Goal: Information Seeking & Learning: Find specific fact

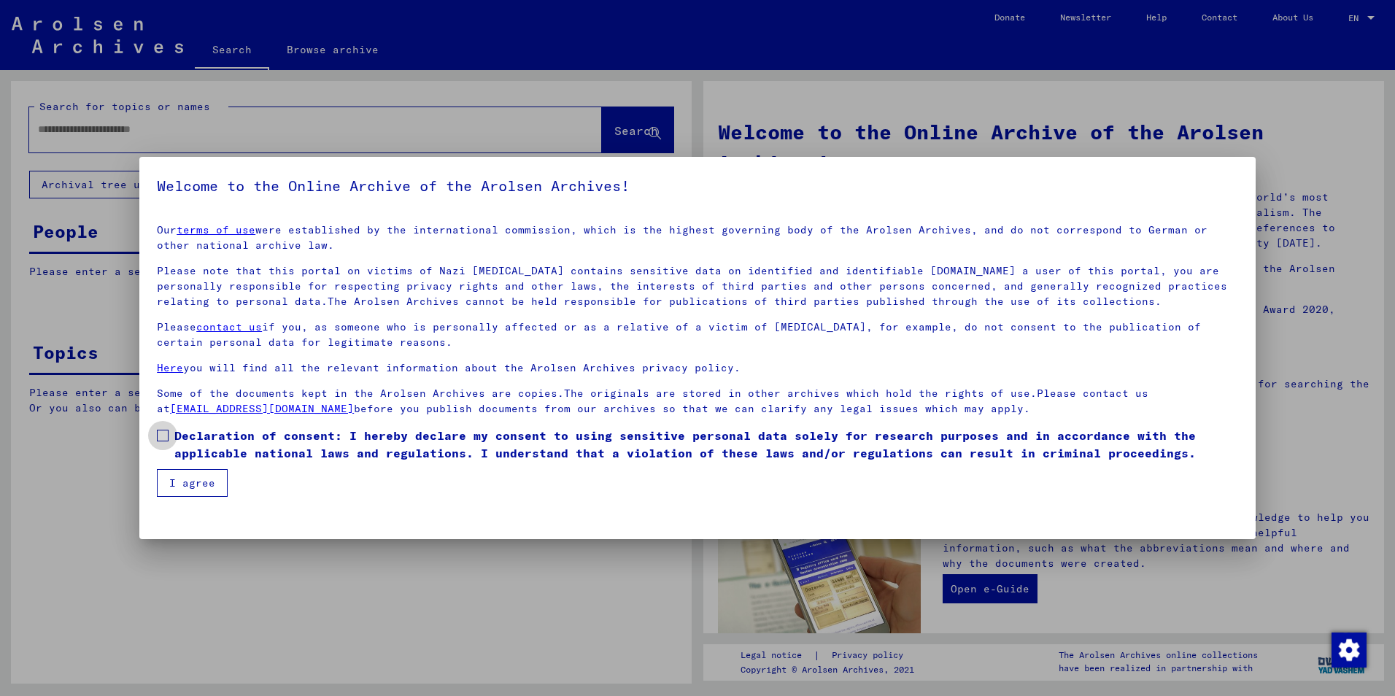
click at [166, 434] on span at bounding box center [163, 436] width 12 height 12
click at [190, 471] on button "I agree" at bounding box center [192, 483] width 71 height 28
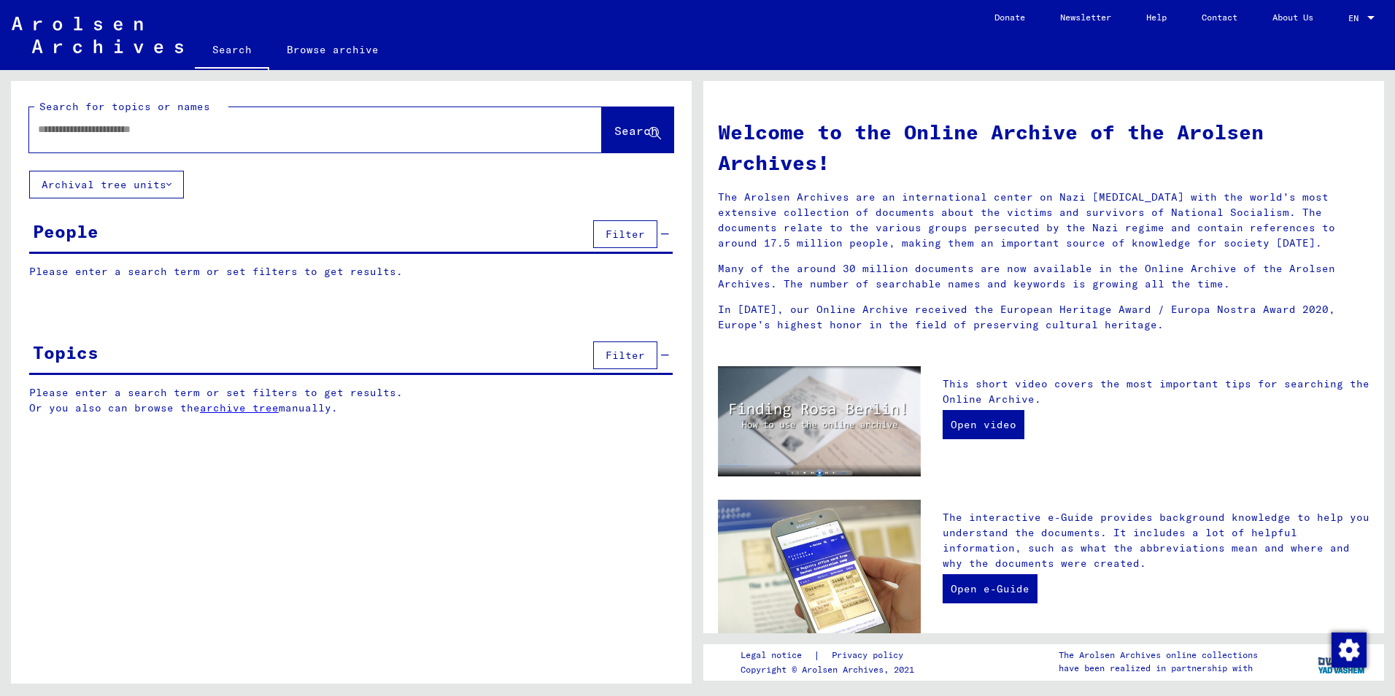
drag, startPoint x: 105, startPoint y: 144, endPoint x: 107, endPoint y: 136, distance: 8.3
click at [105, 143] on div at bounding box center [293, 129] width 529 height 33
click at [107, 133] on input "text" at bounding box center [298, 129] width 520 height 15
type input "**********"
click at [632, 139] on button "Search" at bounding box center [637, 129] width 71 height 45
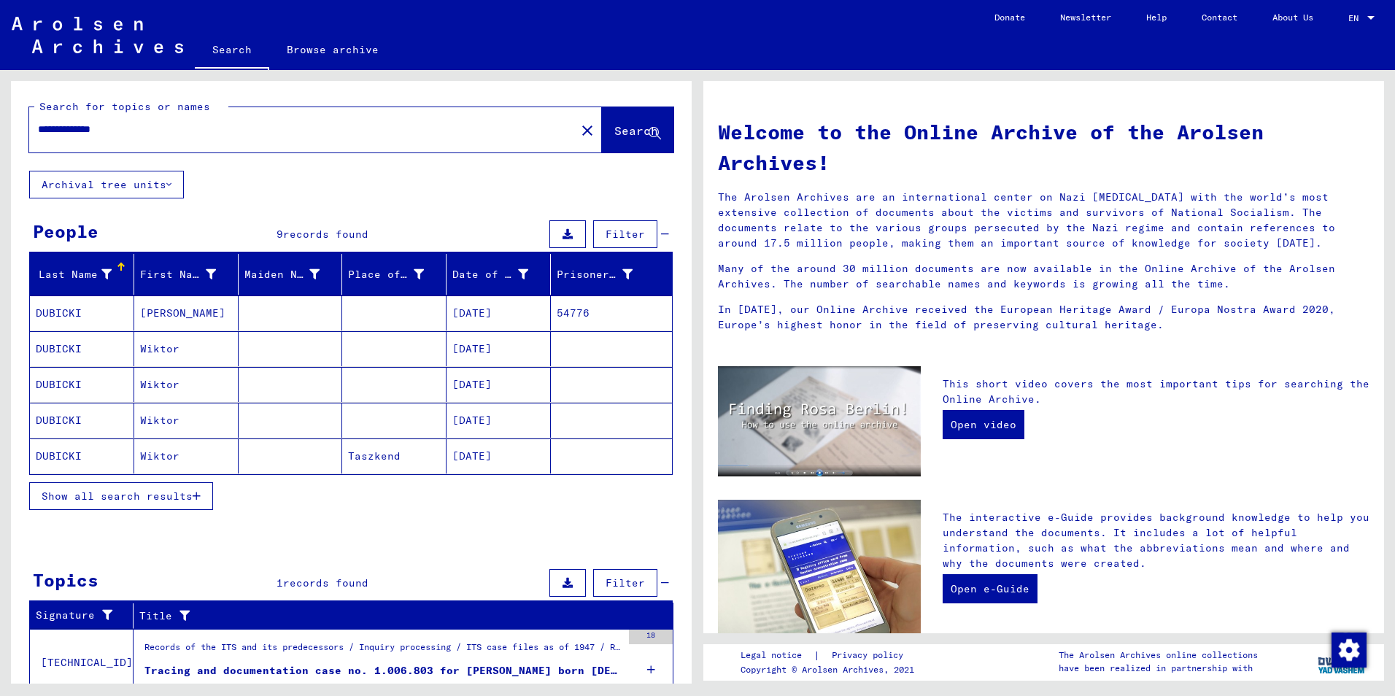
click at [87, 312] on mat-cell "DUBICKI" at bounding box center [82, 312] width 104 height 35
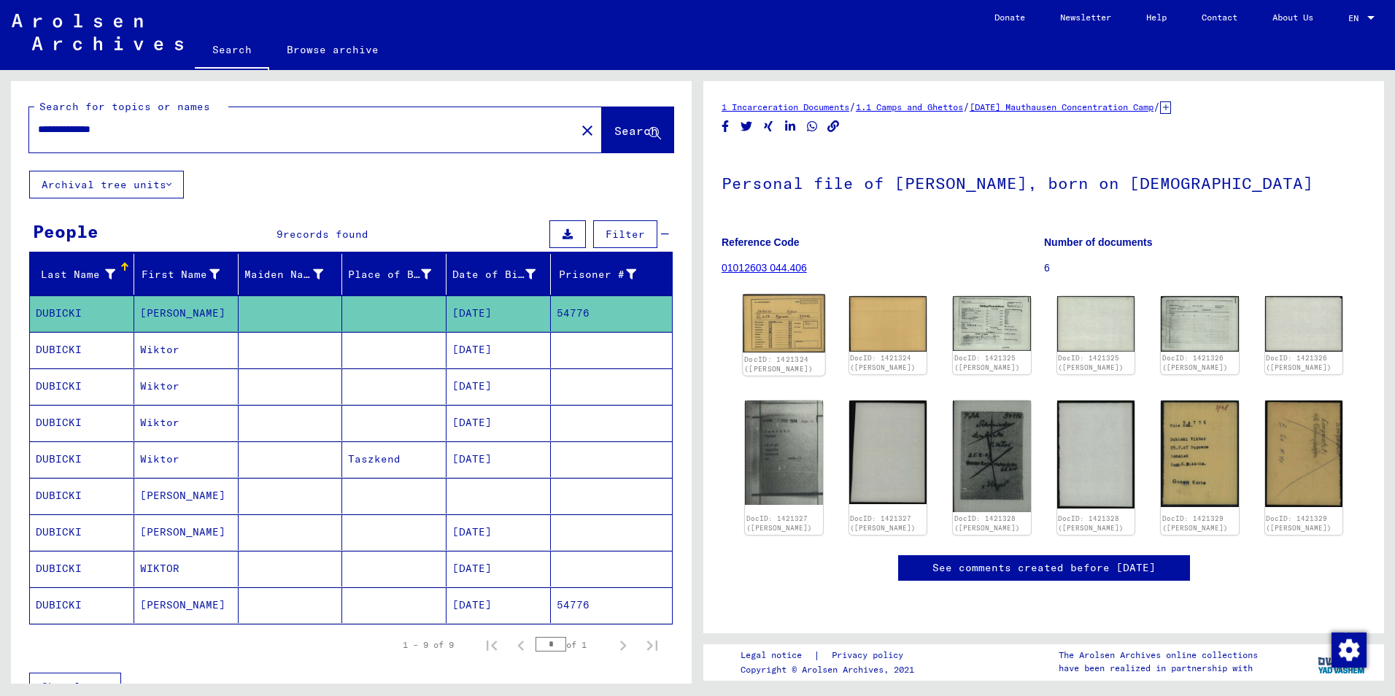
click at [771, 340] on img at bounding box center [784, 324] width 82 height 58
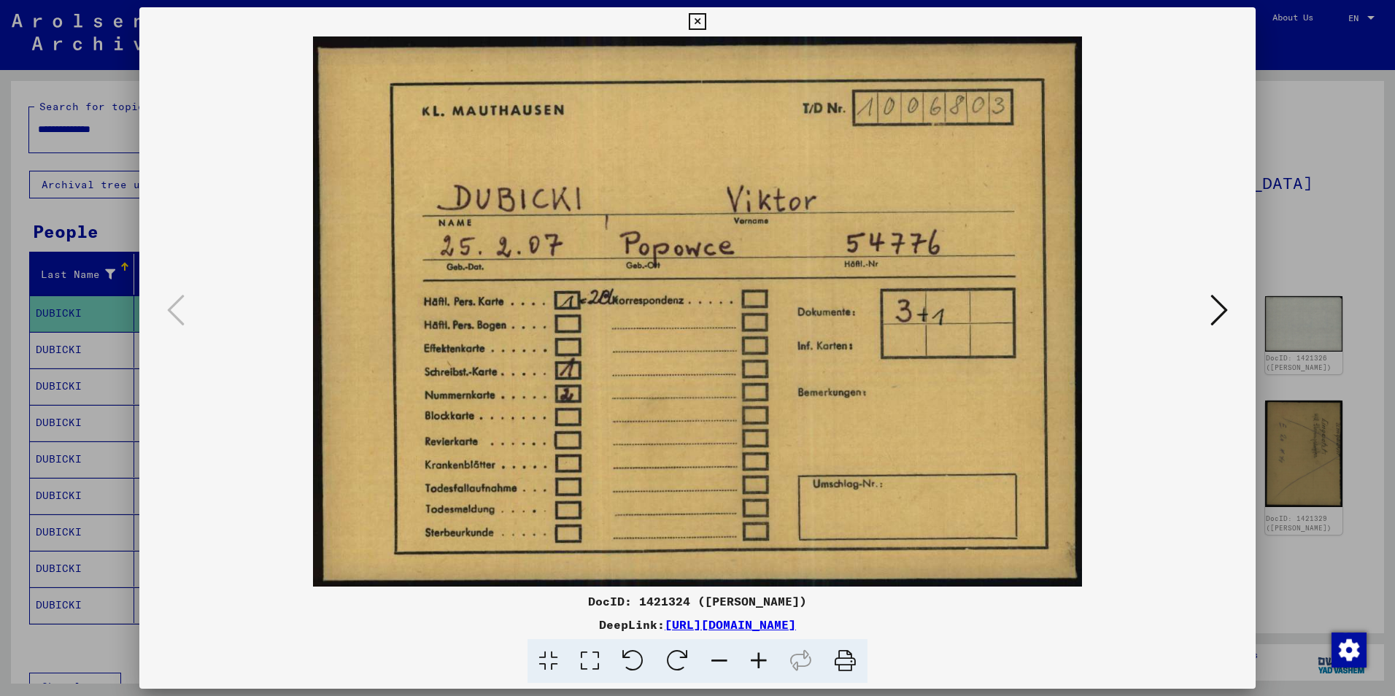
click at [1209, 315] on button at bounding box center [1219, 311] width 26 height 42
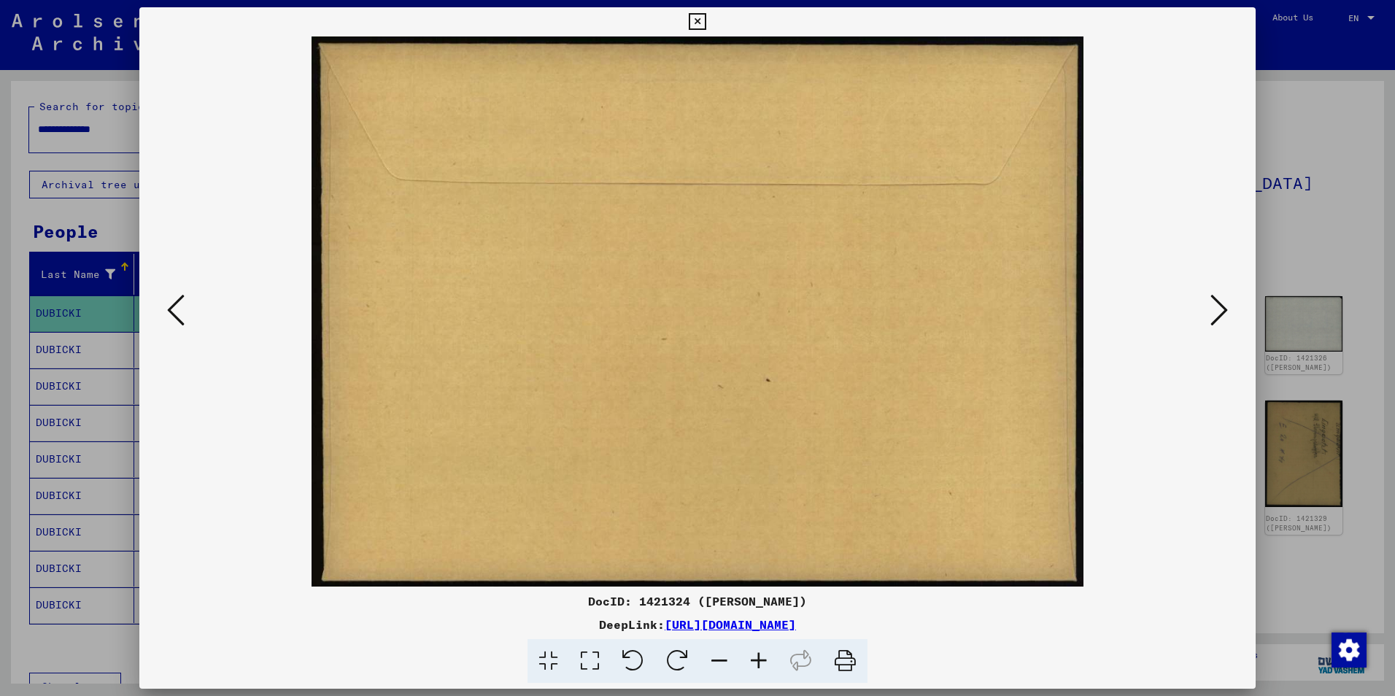
click at [1203, 312] on img at bounding box center [697, 311] width 1017 height 550
click at [1231, 306] on button at bounding box center [1219, 311] width 26 height 42
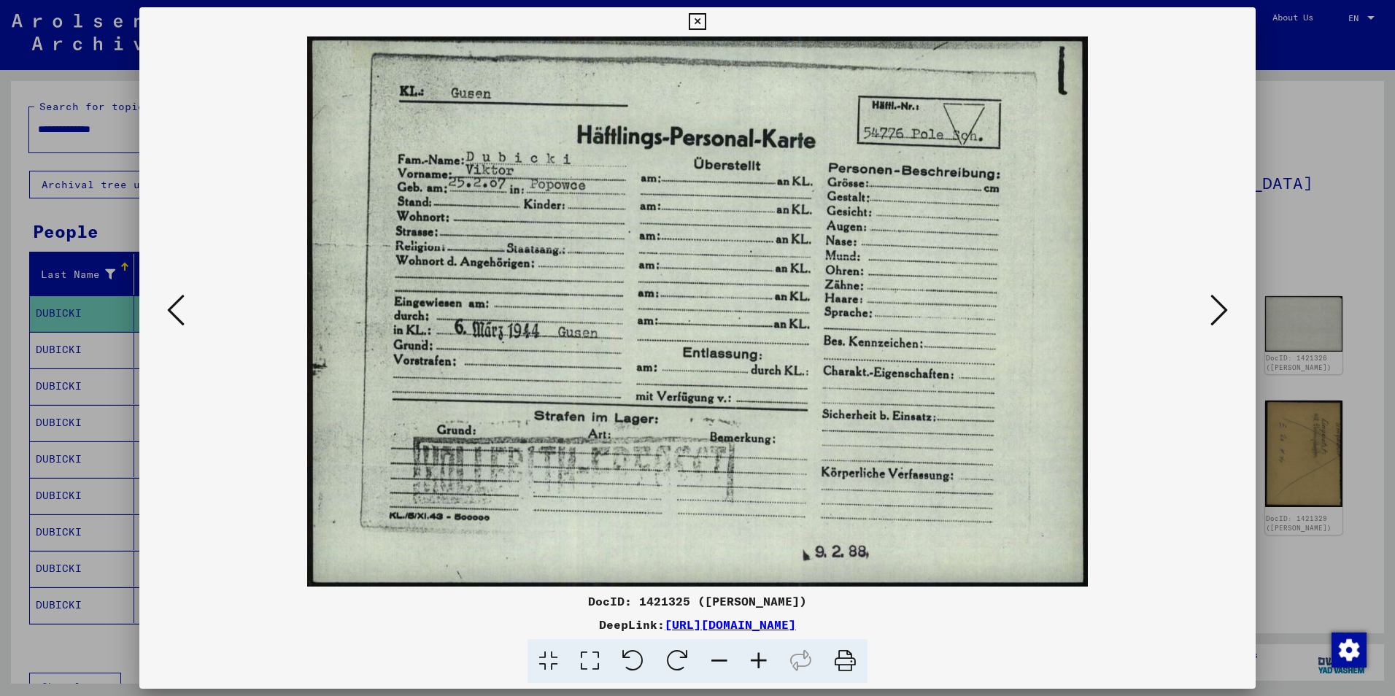
click at [1218, 301] on icon at bounding box center [1219, 309] width 18 height 35
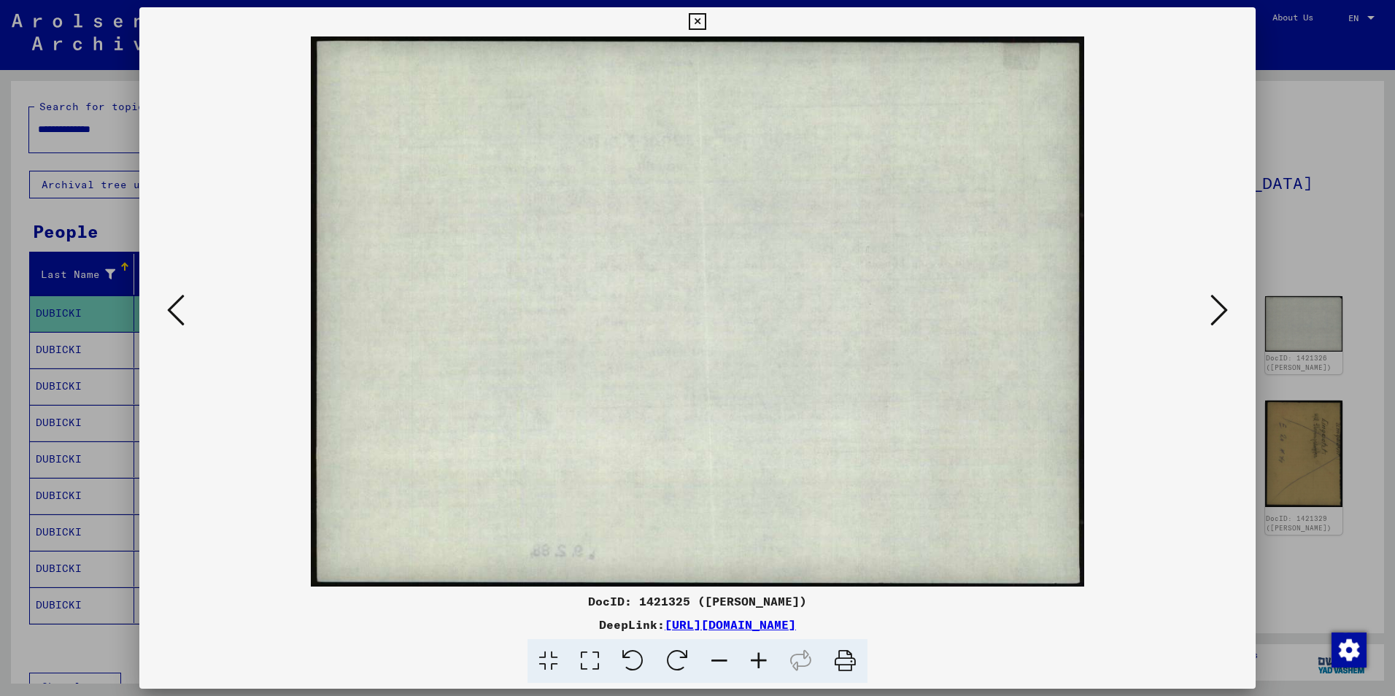
click at [170, 305] on icon at bounding box center [176, 309] width 18 height 35
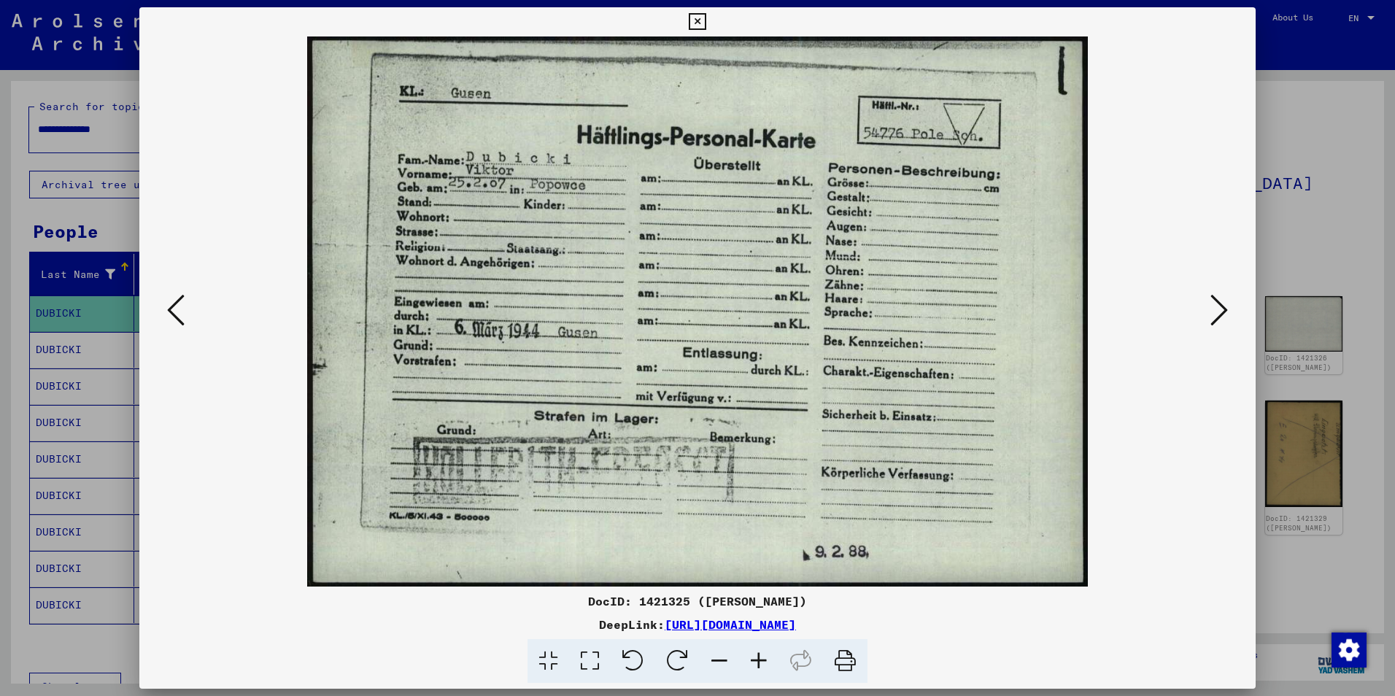
click at [1222, 306] on icon at bounding box center [1219, 309] width 18 height 35
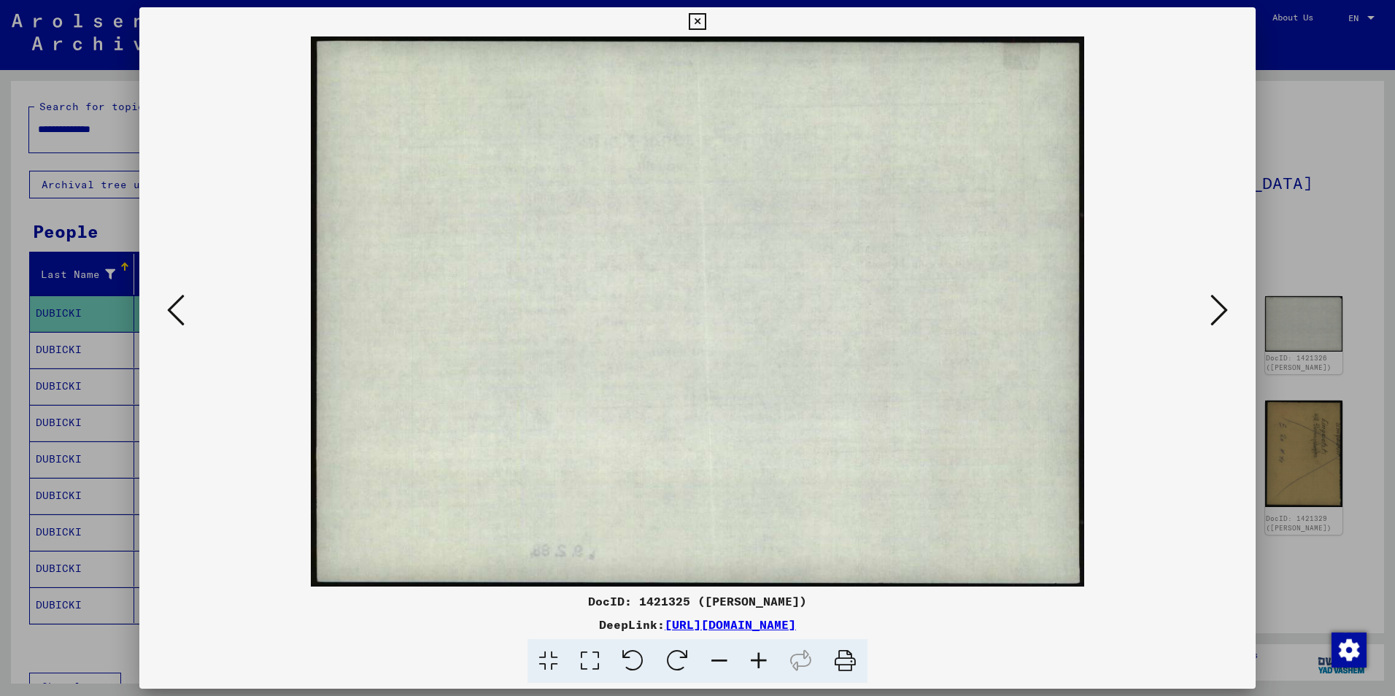
click at [1215, 305] on icon at bounding box center [1219, 309] width 18 height 35
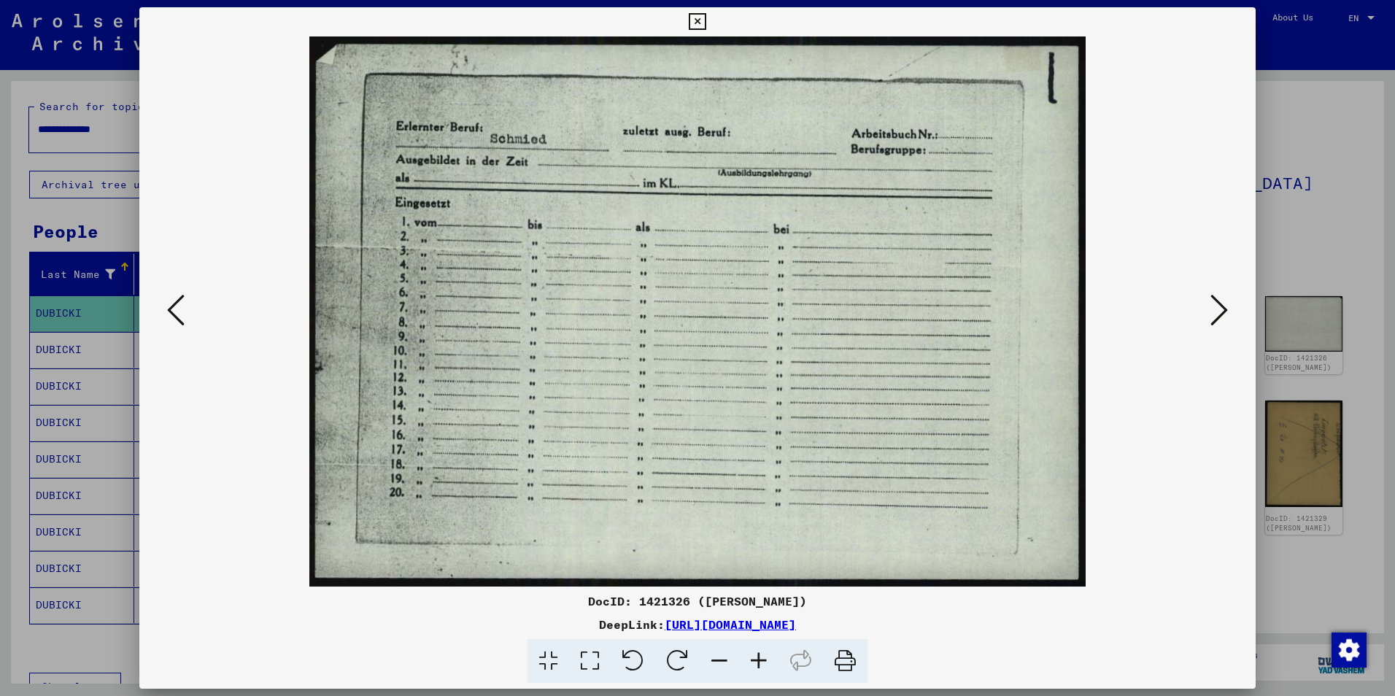
click at [1210, 307] on icon at bounding box center [1219, 309] width 18 height 35
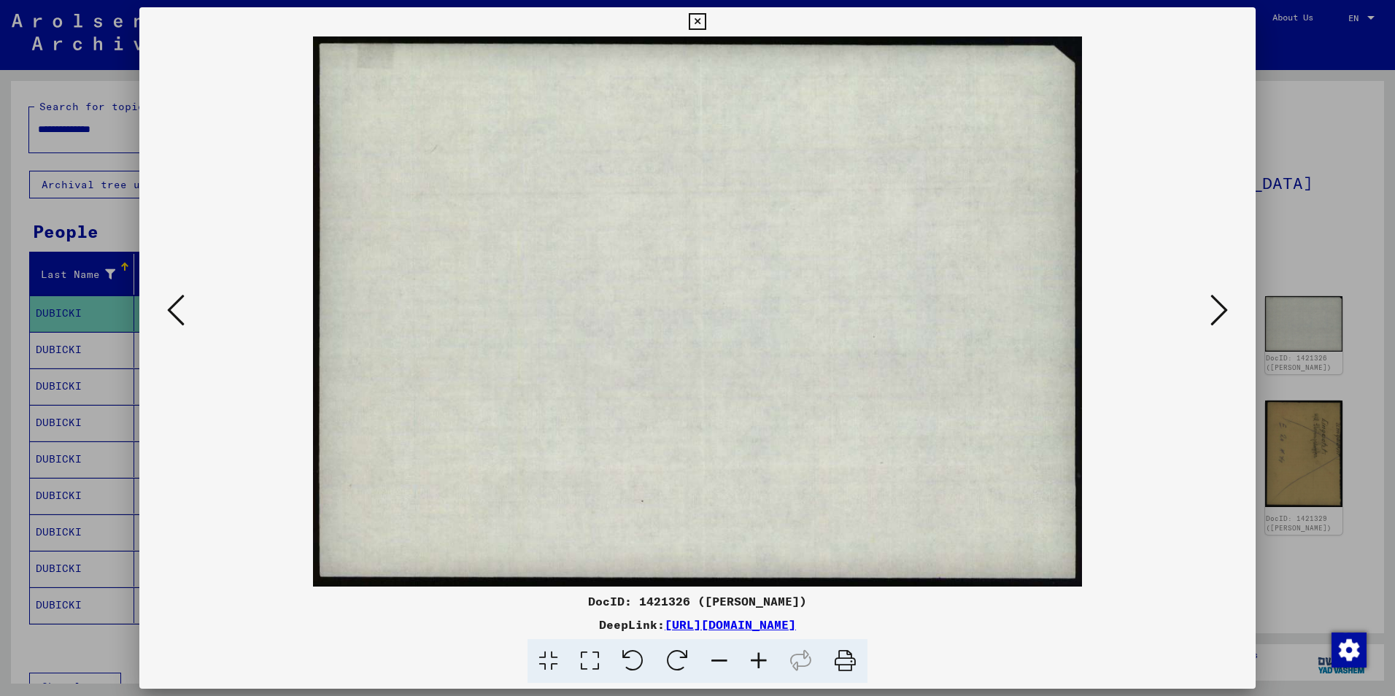
click at [1210, 307] on icon at bounding box center [1219, 309] width 18 height 35
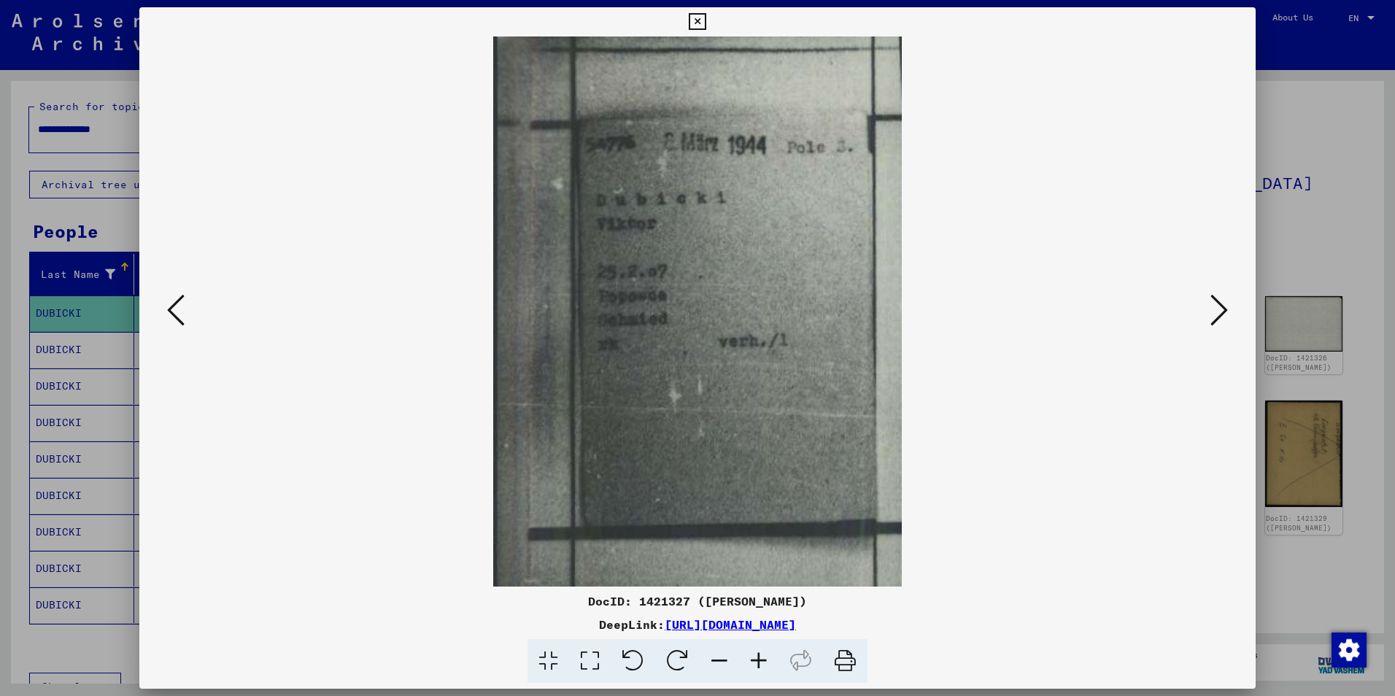
click at [1208, 307] on button at bounding box center [1219, 311] width 26 height 42
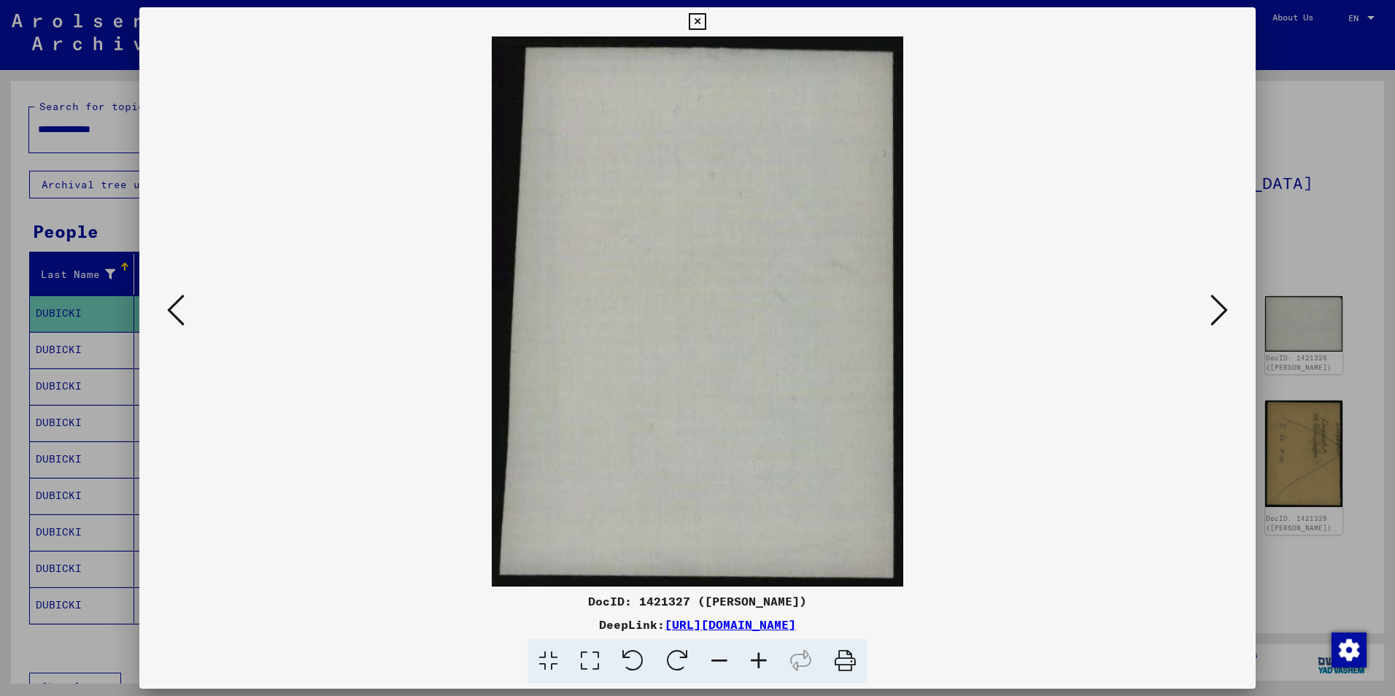
click at [1208, 307] on button at bounding box center [1219, 311] width 26 height 42
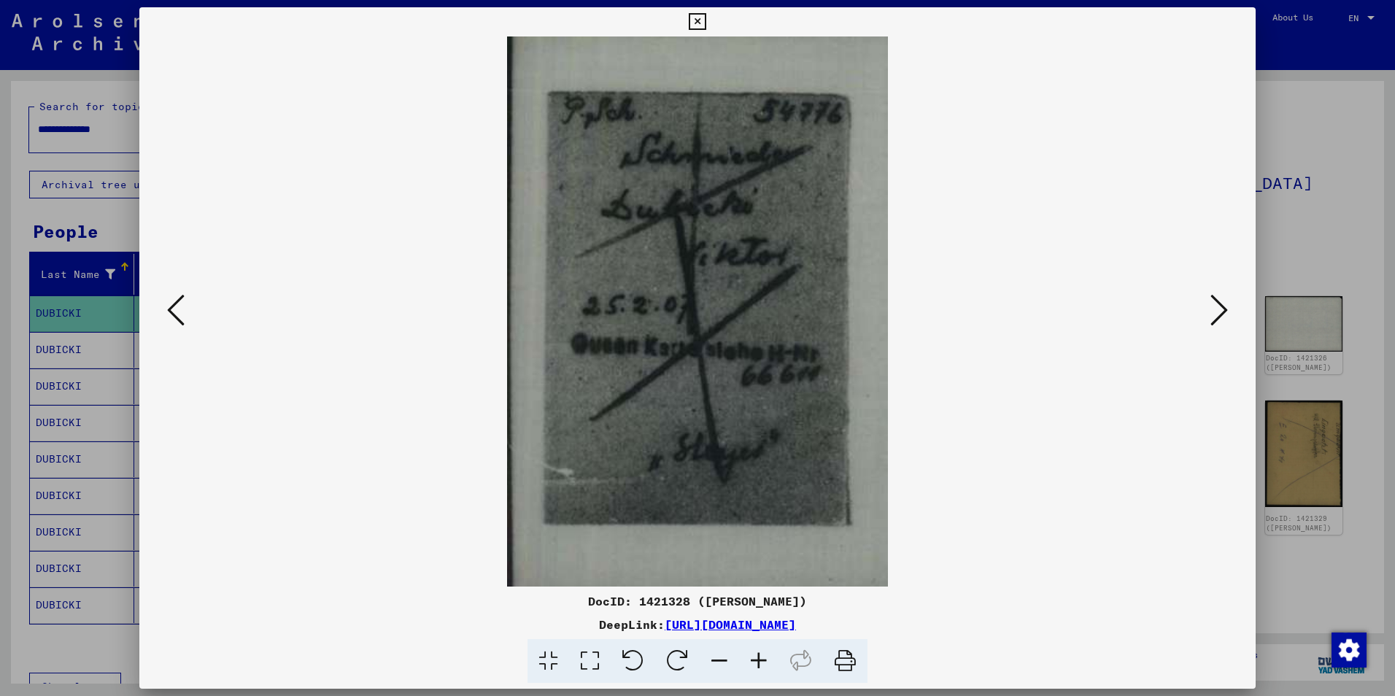
click at [1208, 307] on button at bounding box center [1219, 311] width 26 height 42
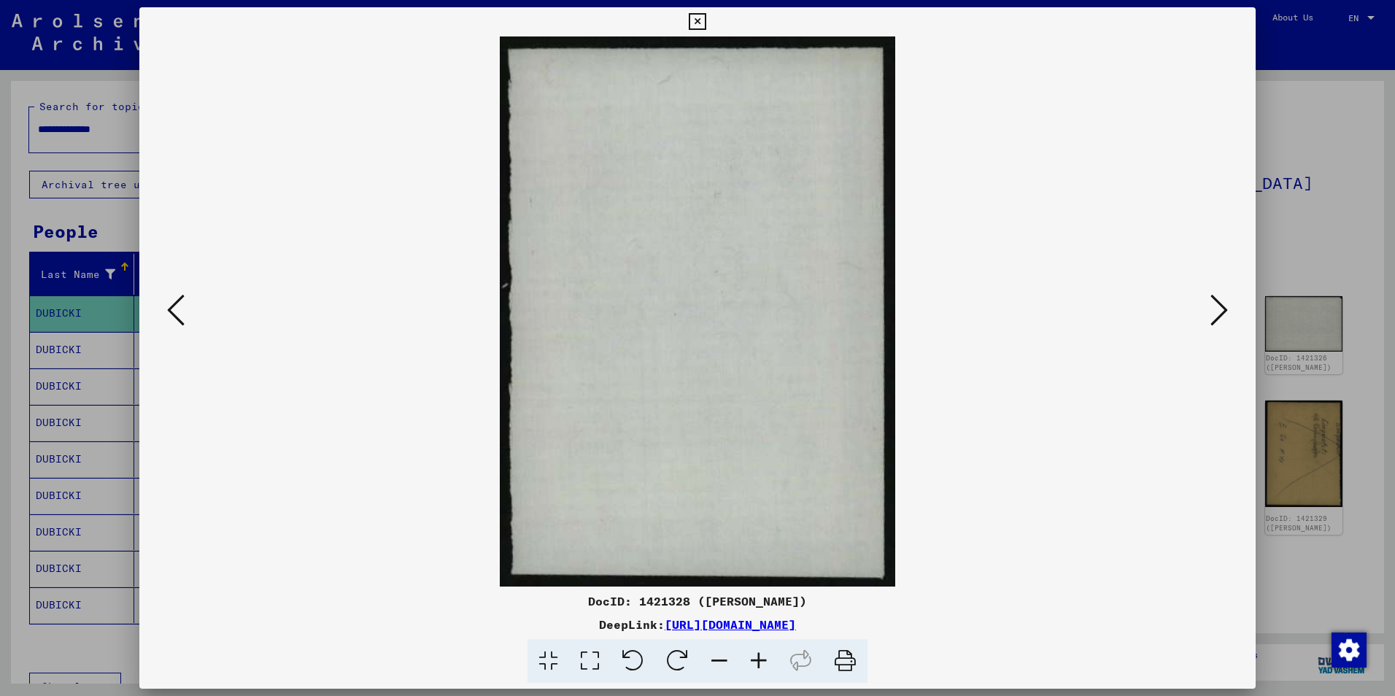
click at [1208, 307] on button at bounding box center [1219, 311] width 26 height 42
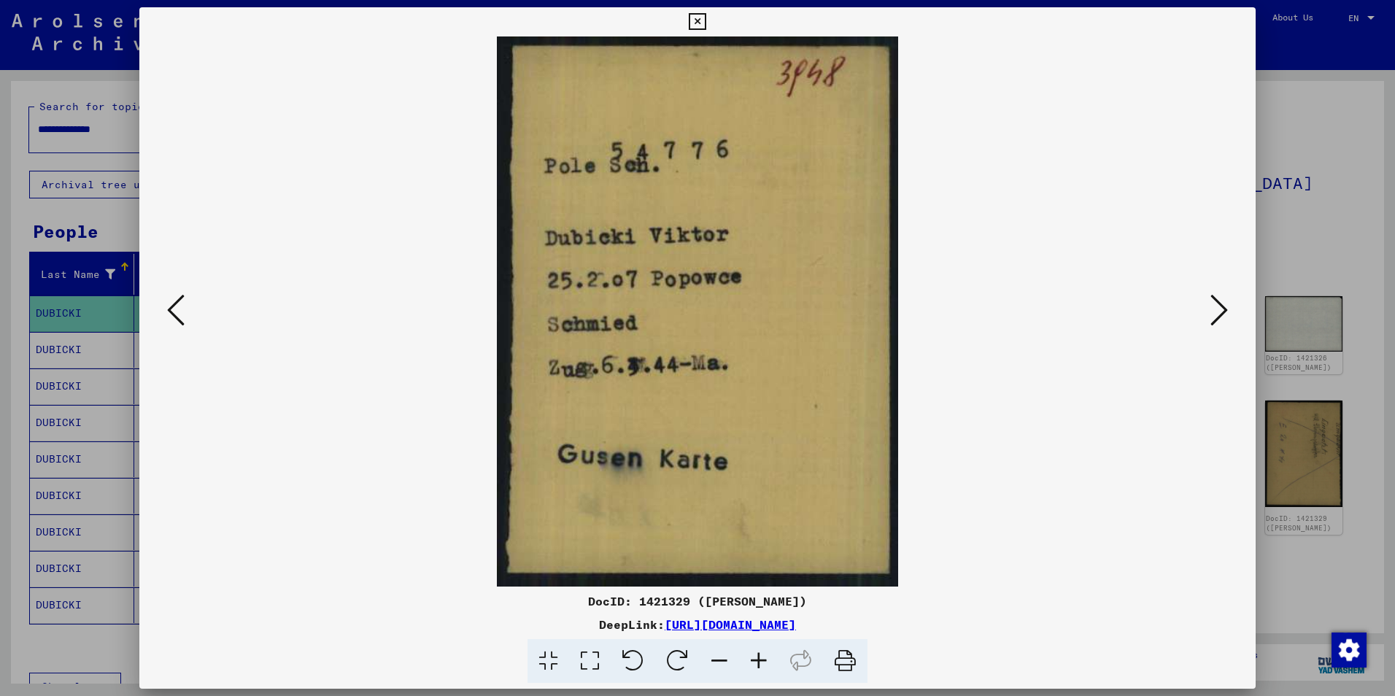
click at [1208, 307] on button at bounding box center [1219, 311] width 26 height 42
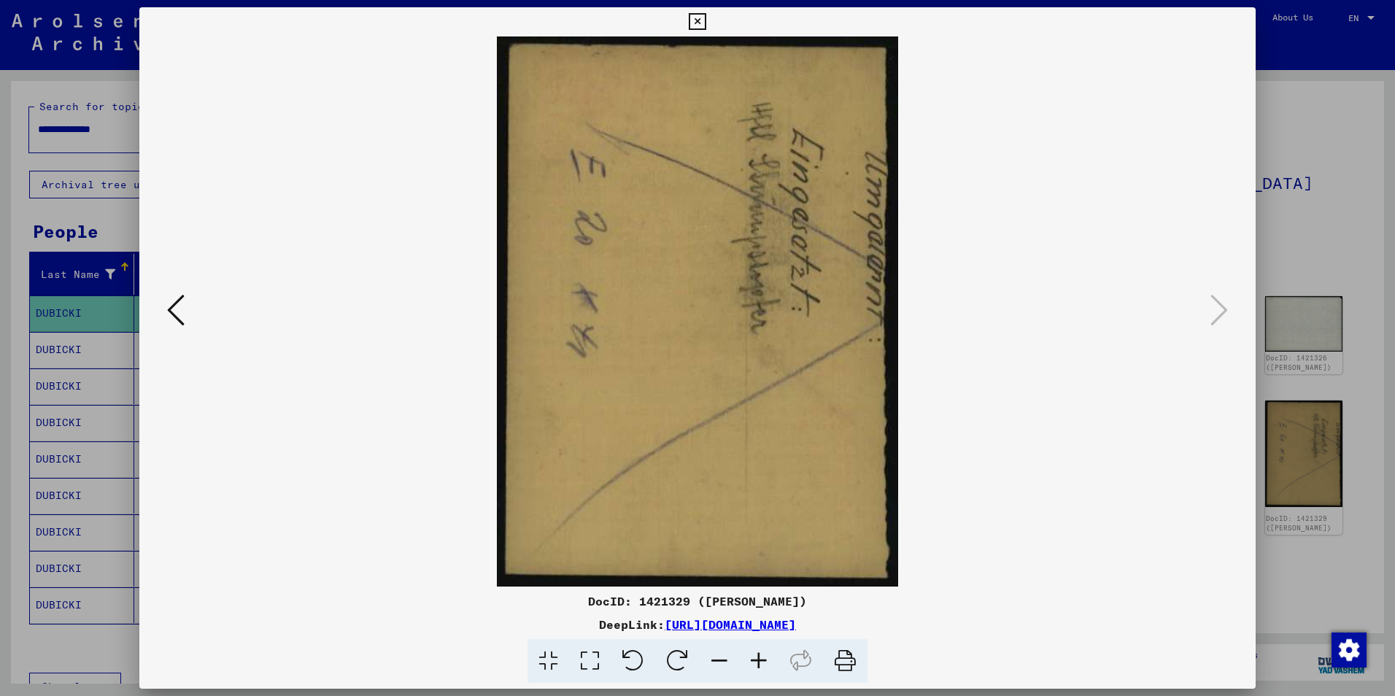
click at [698, 27] on icon at bounding box center [697, 22] width 17 height 18
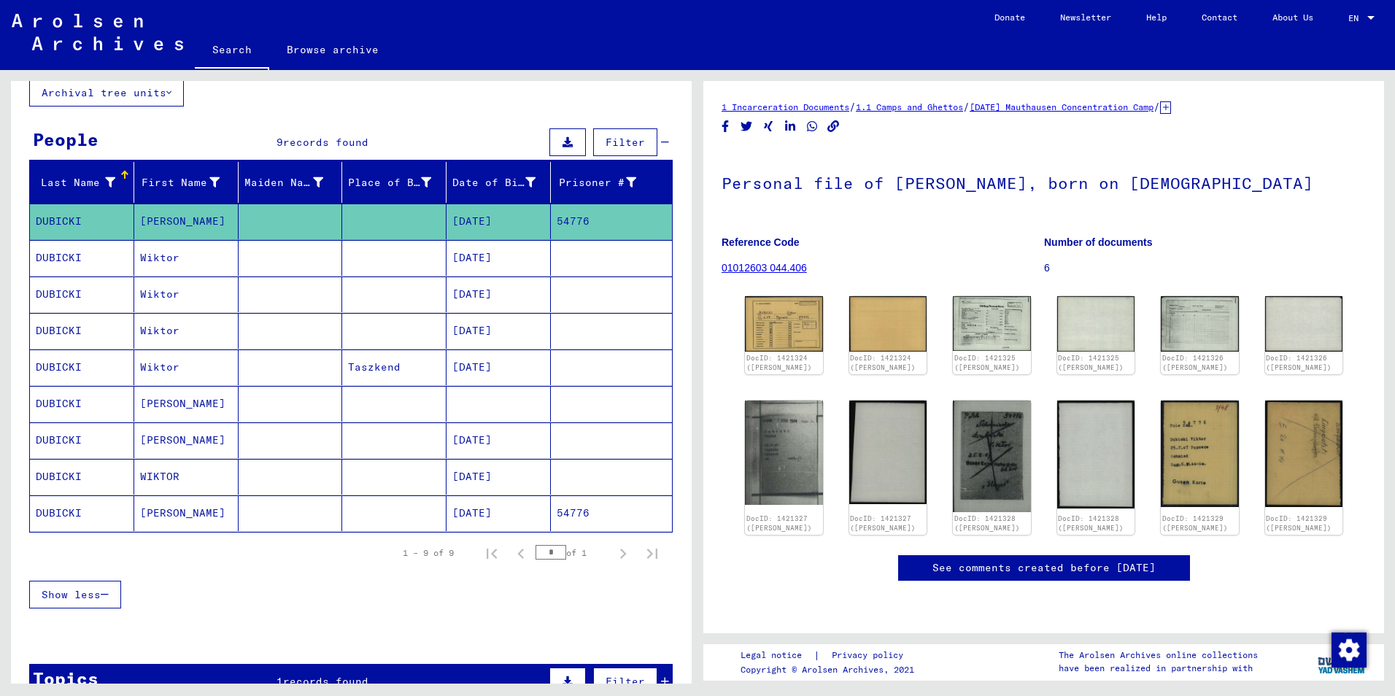
scroll to position [146, 0]
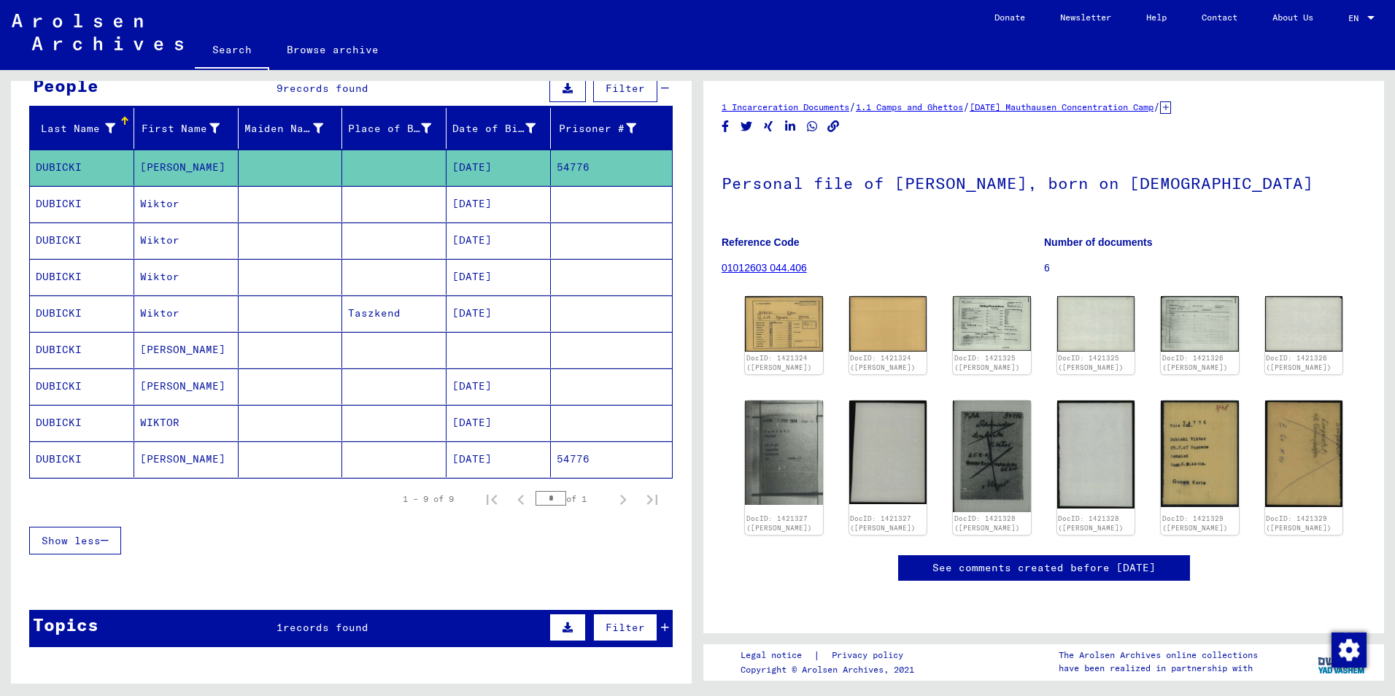
click at [70, 452] on mat-cell "DUBICKI" at bounding box center [82, 459] width 104 height 36
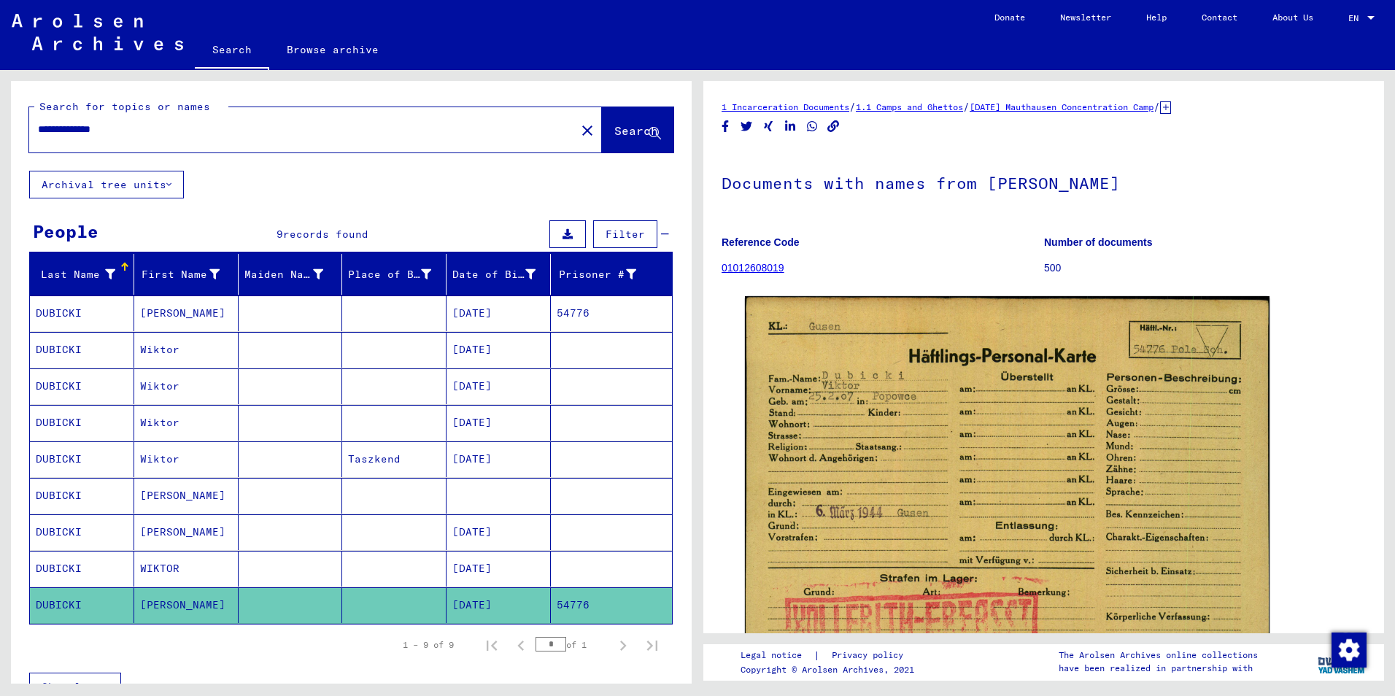
click at [58, 316] on mat-cell "DUBICKI" at bounding box center [82, 313] width 104 height 36
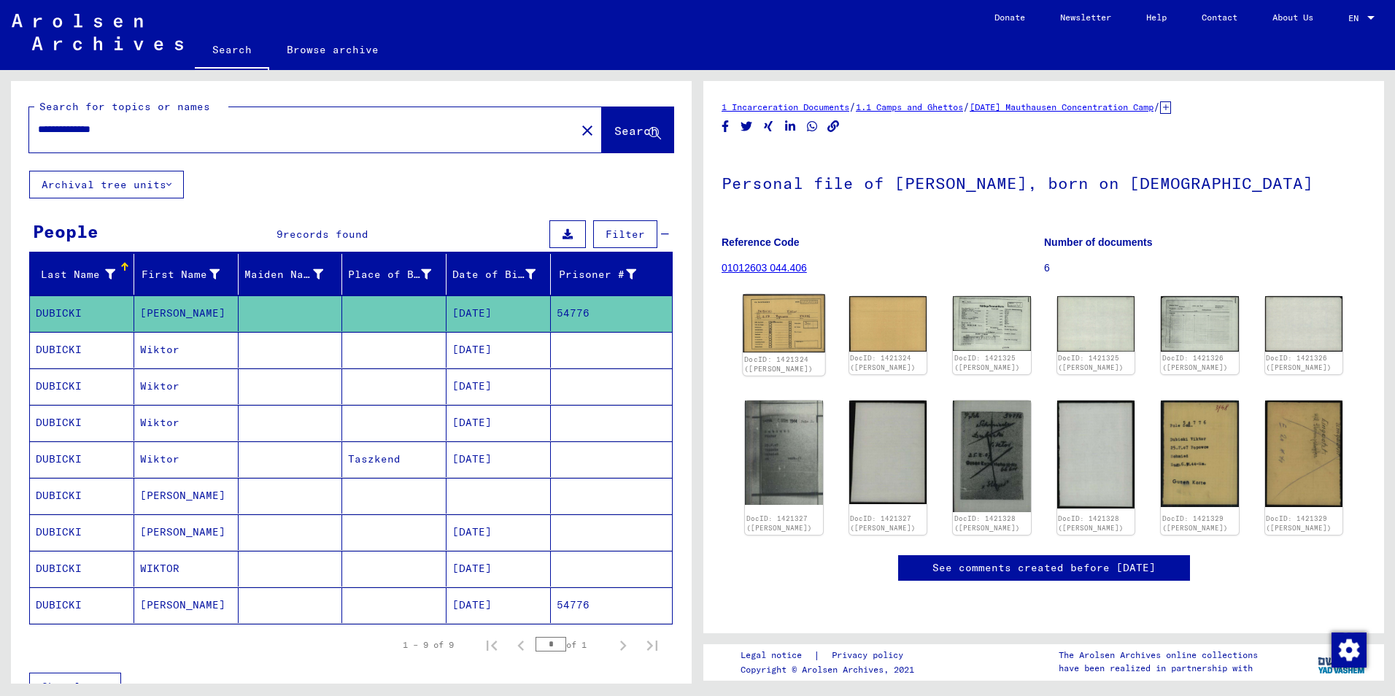
click at [778, 313] on img at bounding box center [784, 324] width 82 height 58
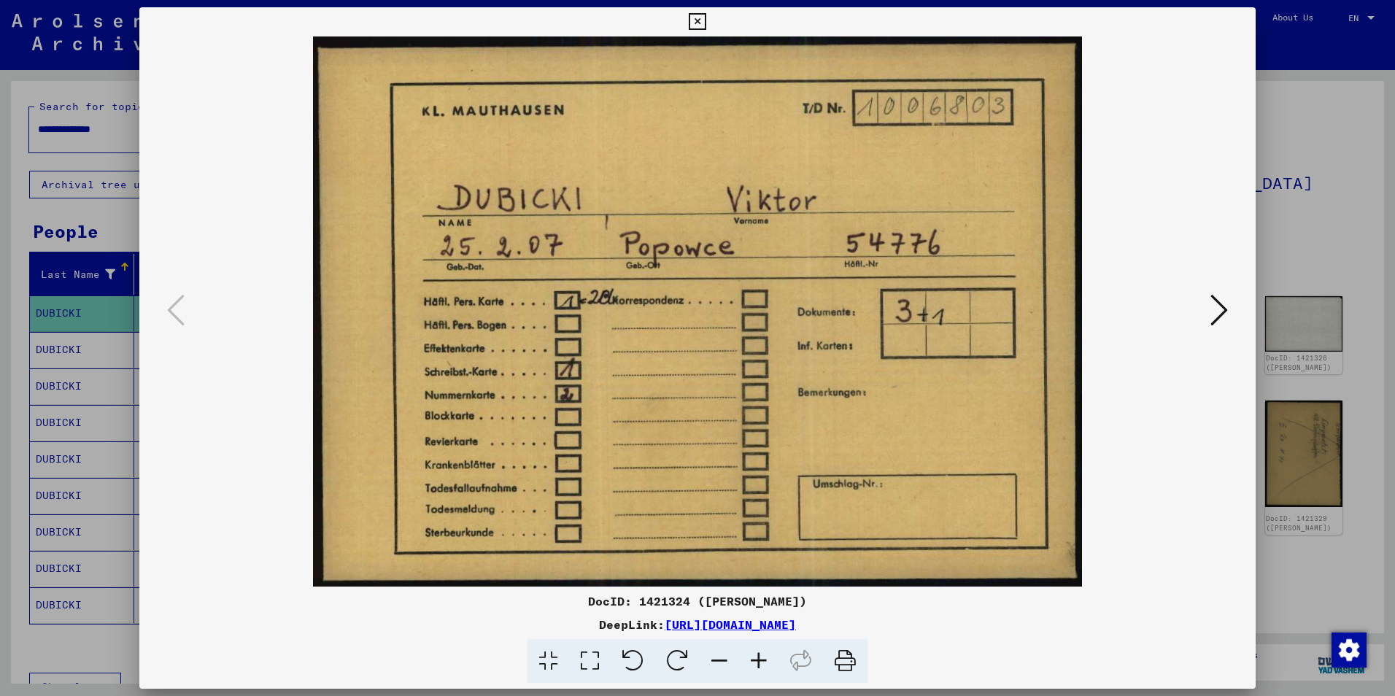
click at [1195, 311] on img at bounding box center [697, 311] width 1017 height 550
click at [1207, 305] on button at bounding box center [1219, 311] width 26 height 42
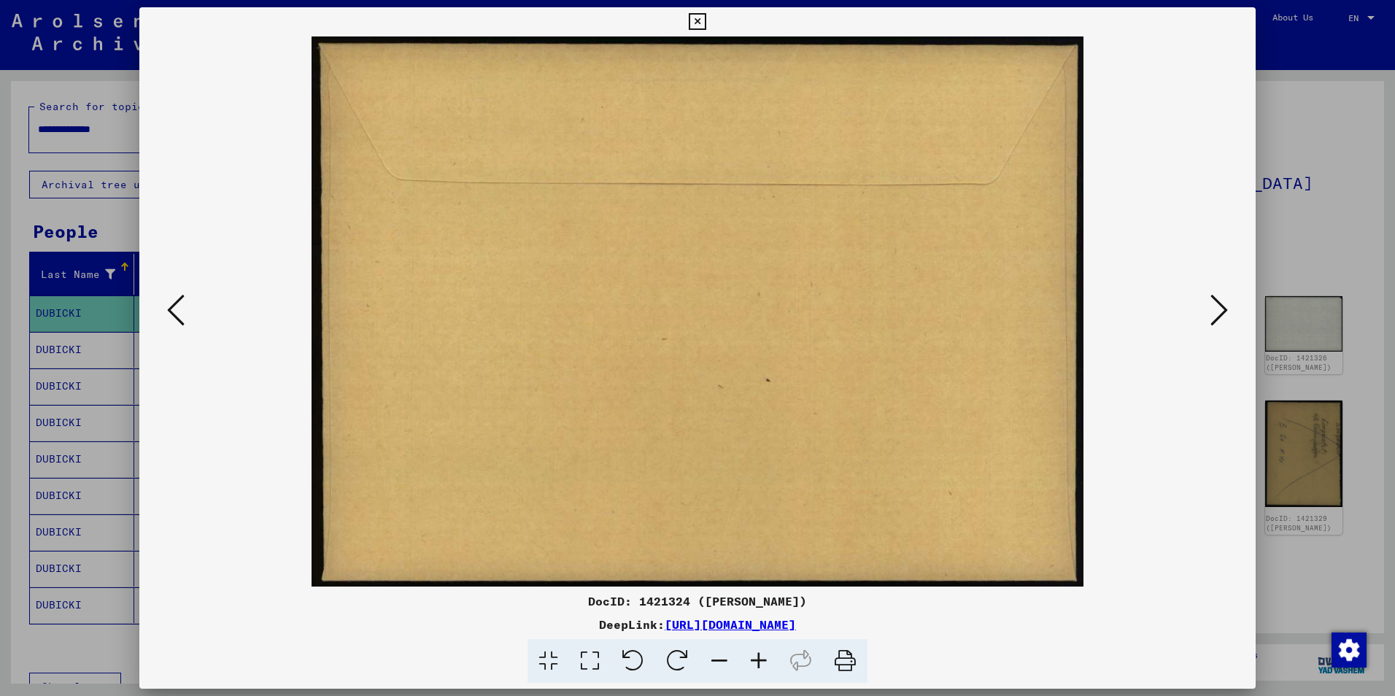
click at [1207, 306] on button at bounding box center [1219, 311] width 26 height 42
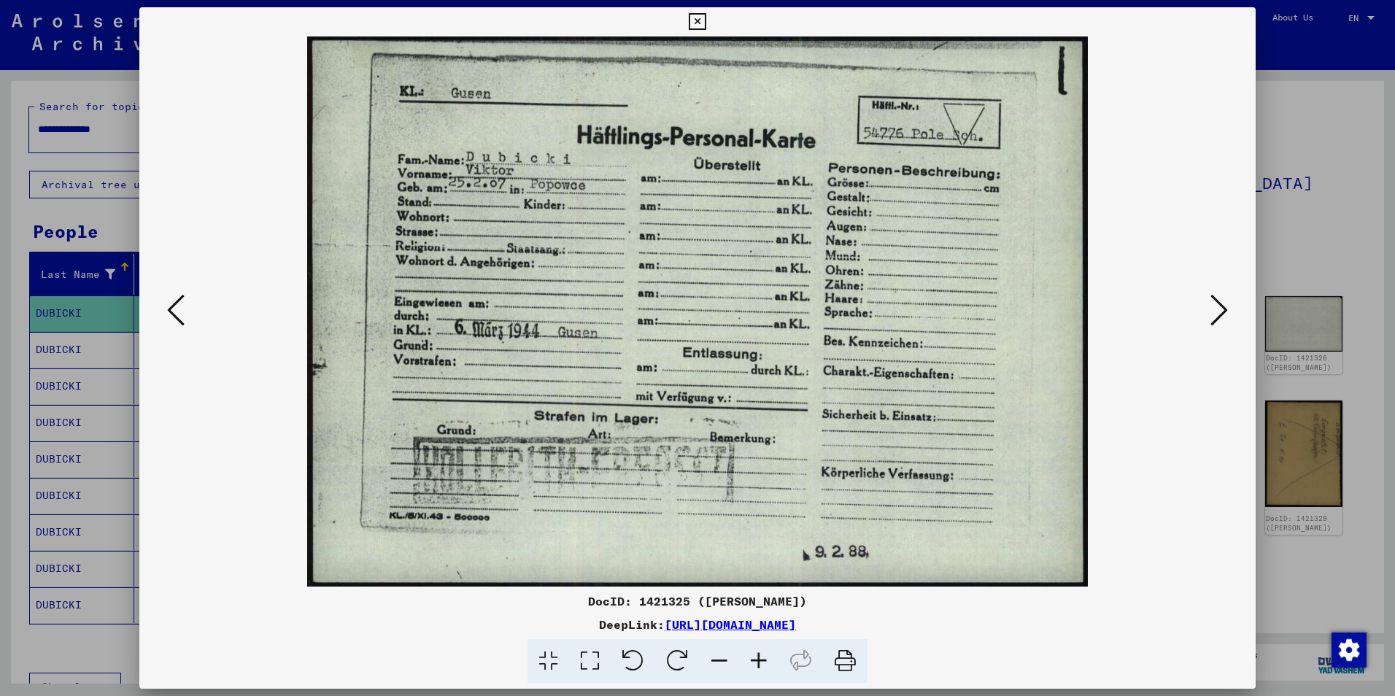
click at [1208, 297] on button at bounding box center [1219, 311] width 26 height 42
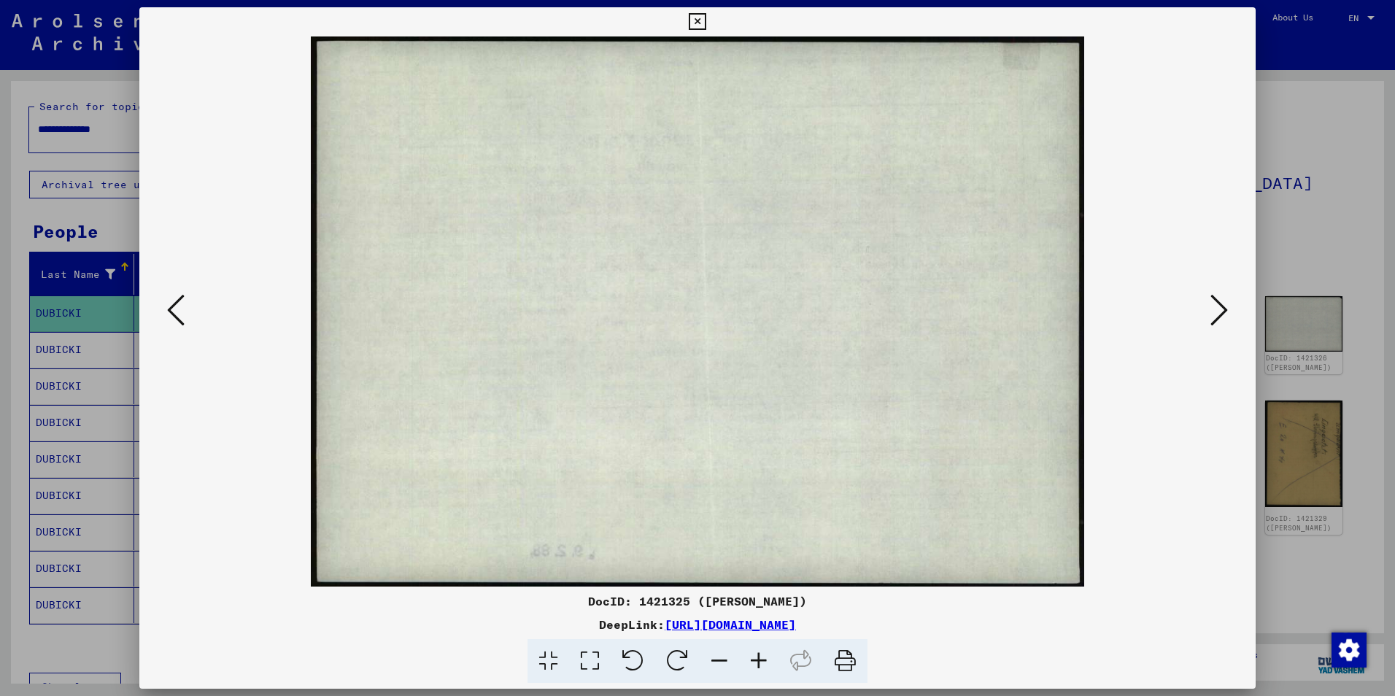
click at [1209, 298] on button at bounding box center [1219, 311] width 26 height 42
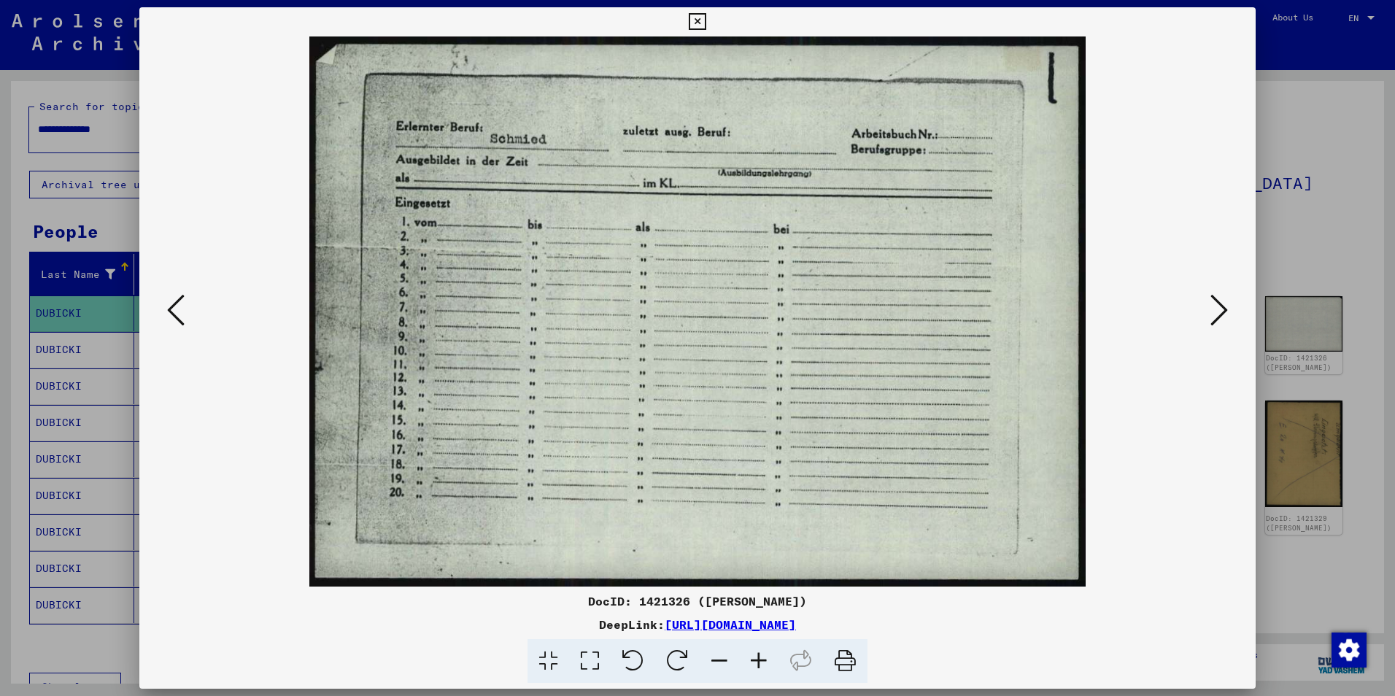
click at [1210, 298] on icon at bounding box center [1219, 309] width 18 height 35
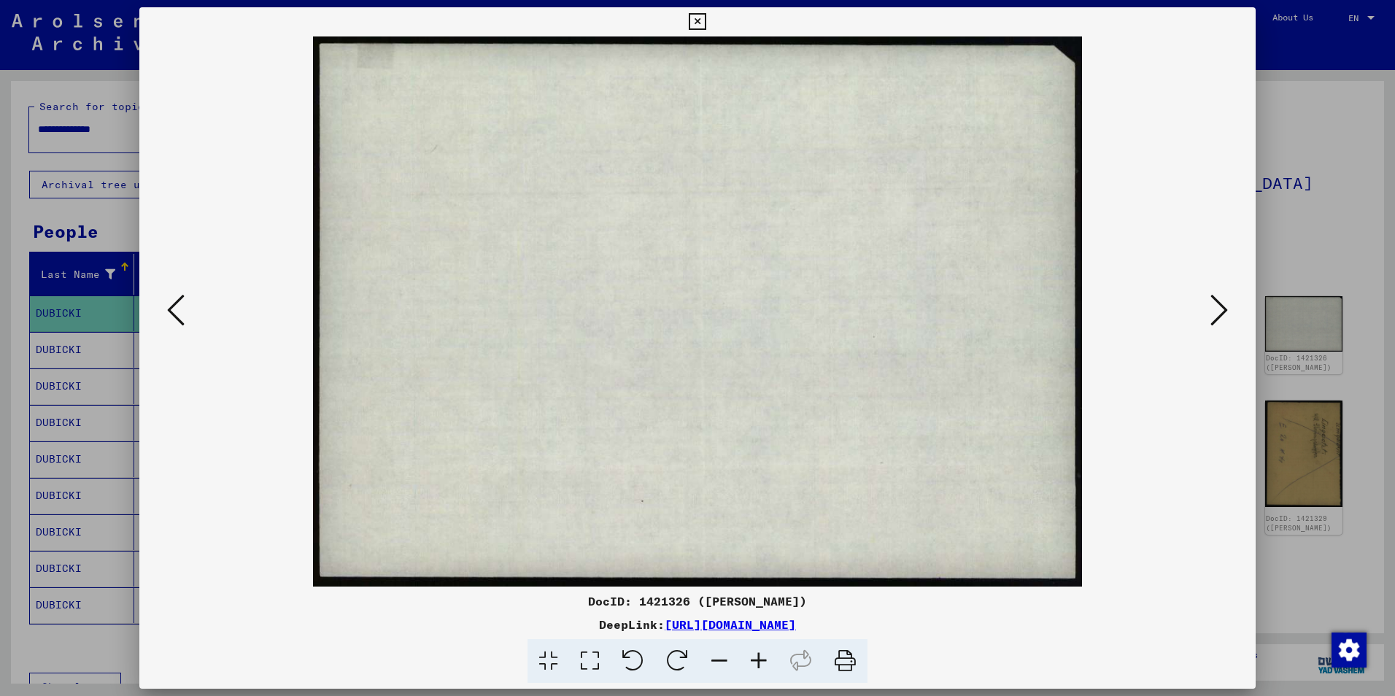
click at [1210, 298] on icon at bounding box center [1219, 309] width 18 height 35
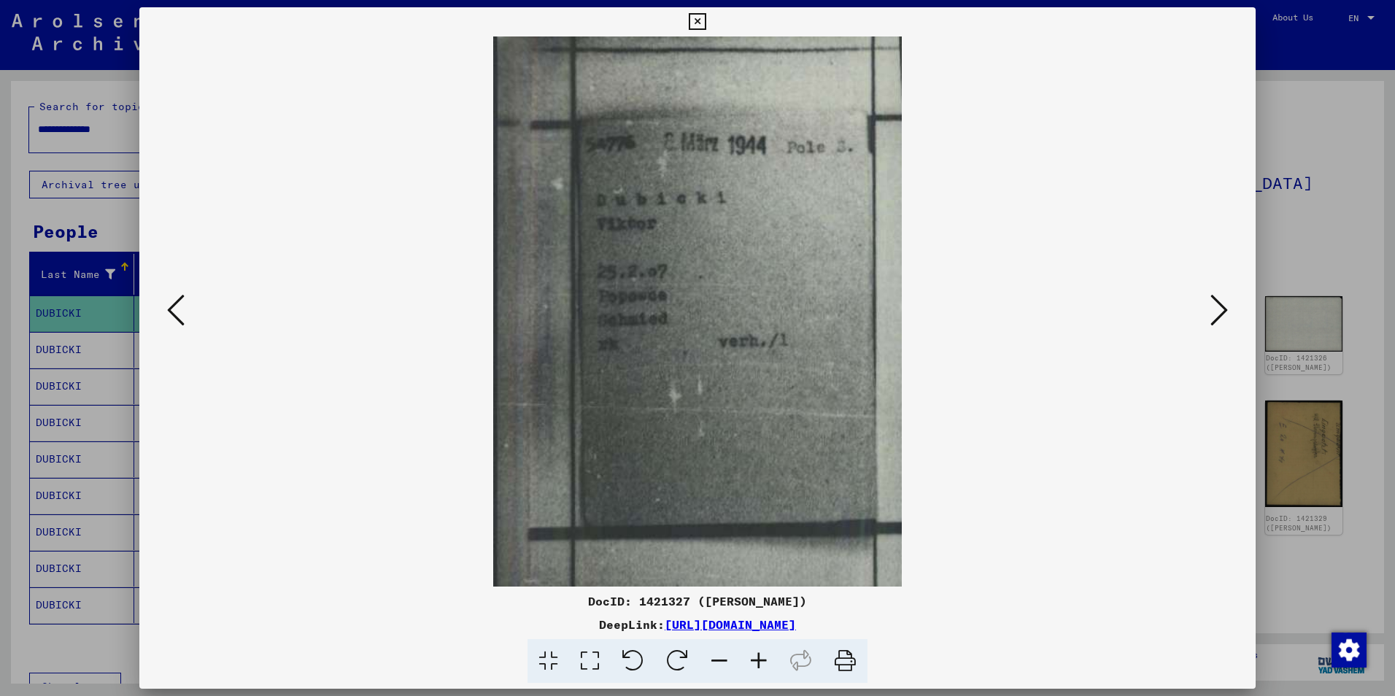
click at [1210, 299] on icon at bounding box center [1219, 309] width 18 height 35
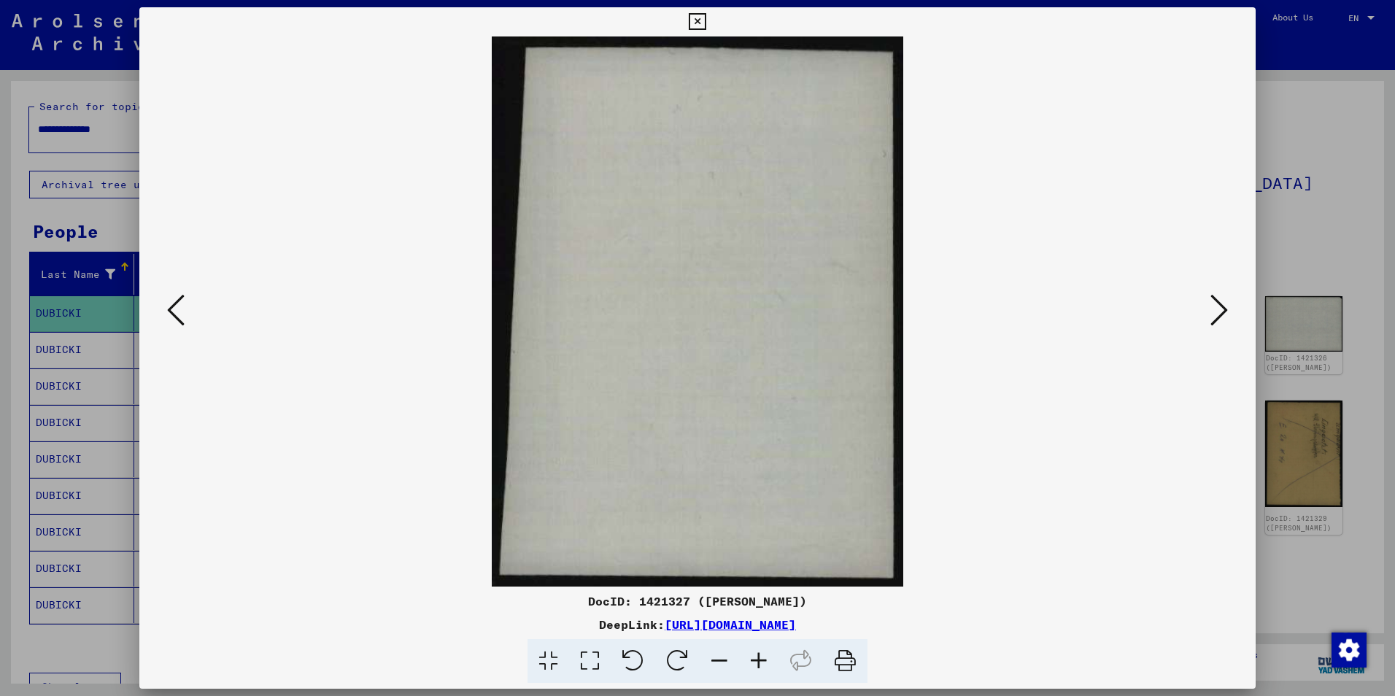
click at [1207, 303] on button at bounding box center [1219, 311] width 26 height 42
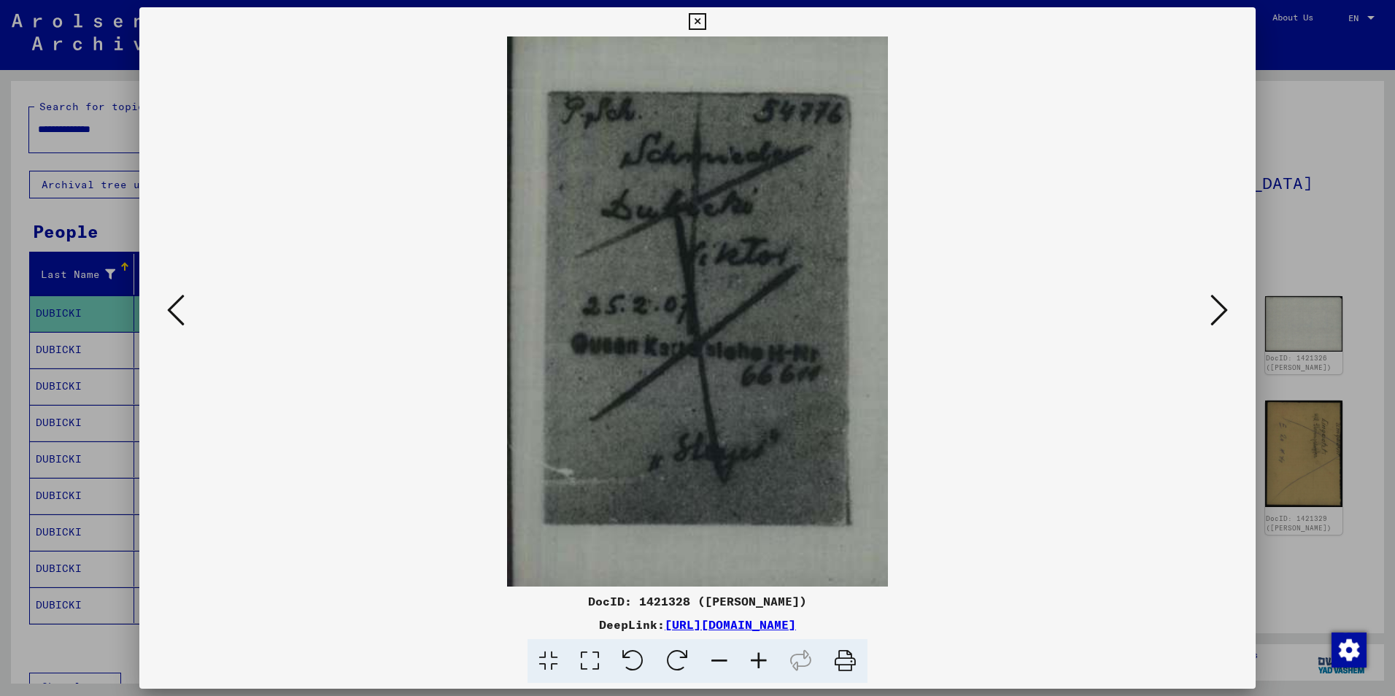
click at [1206, 301] on button at bounding box center [1219, 311] width 26 height 42
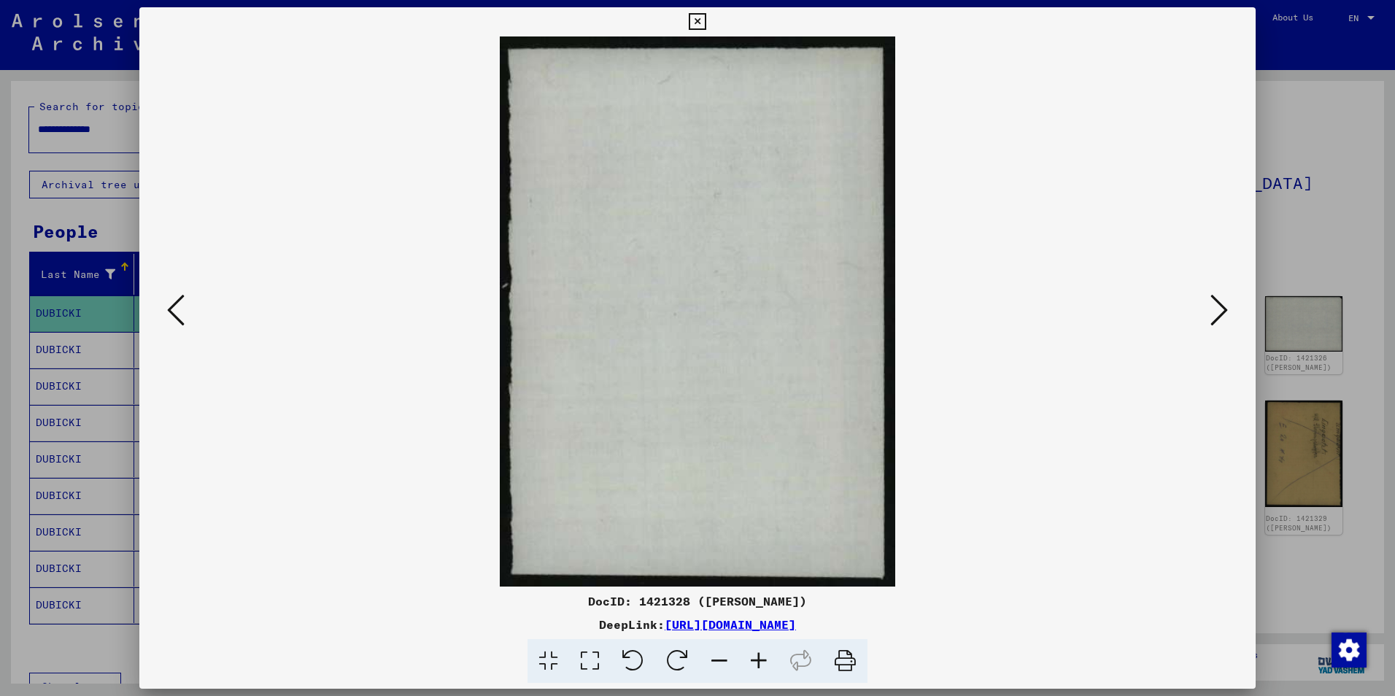
click at [1198, 292] on img at bounding box center [697, 311] width 1017 height 550
click at [183, 301] on icon at bounding box center [176, 309] width 18 height 35
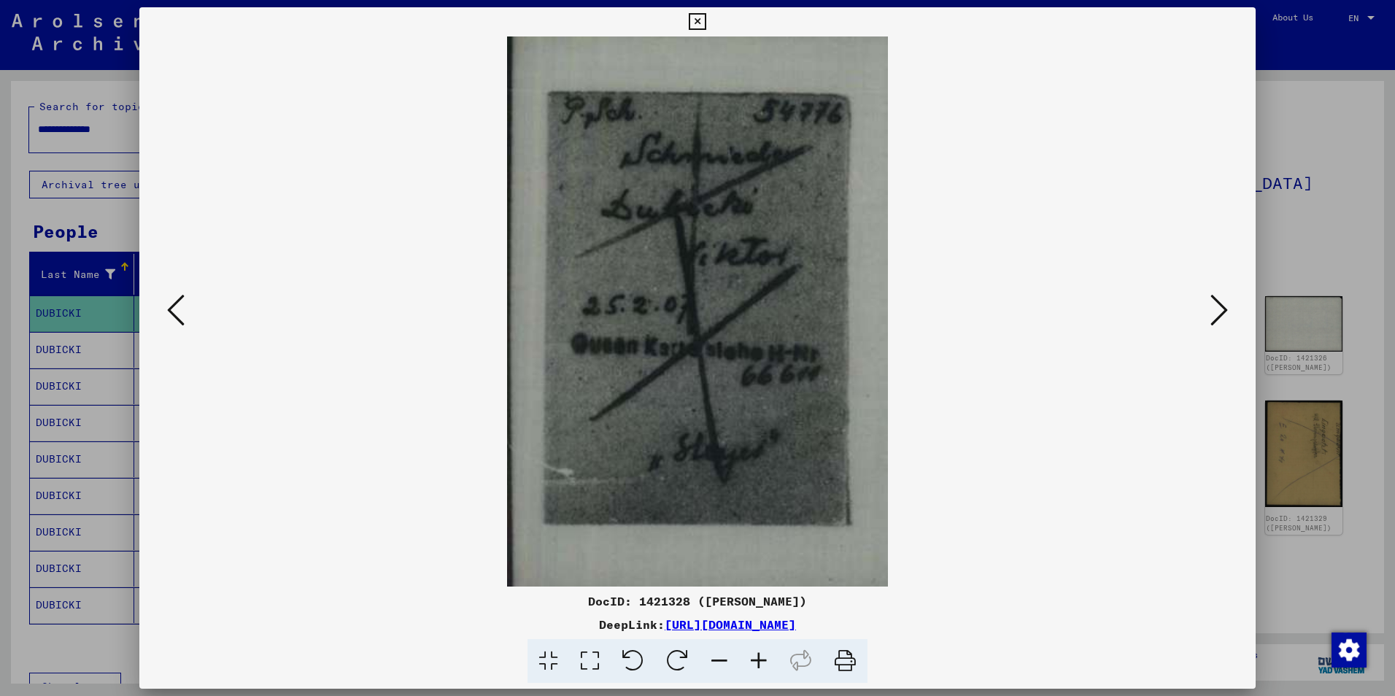
click at [697, 18] on icon at bounding box center [697, 22] width 17 height 18
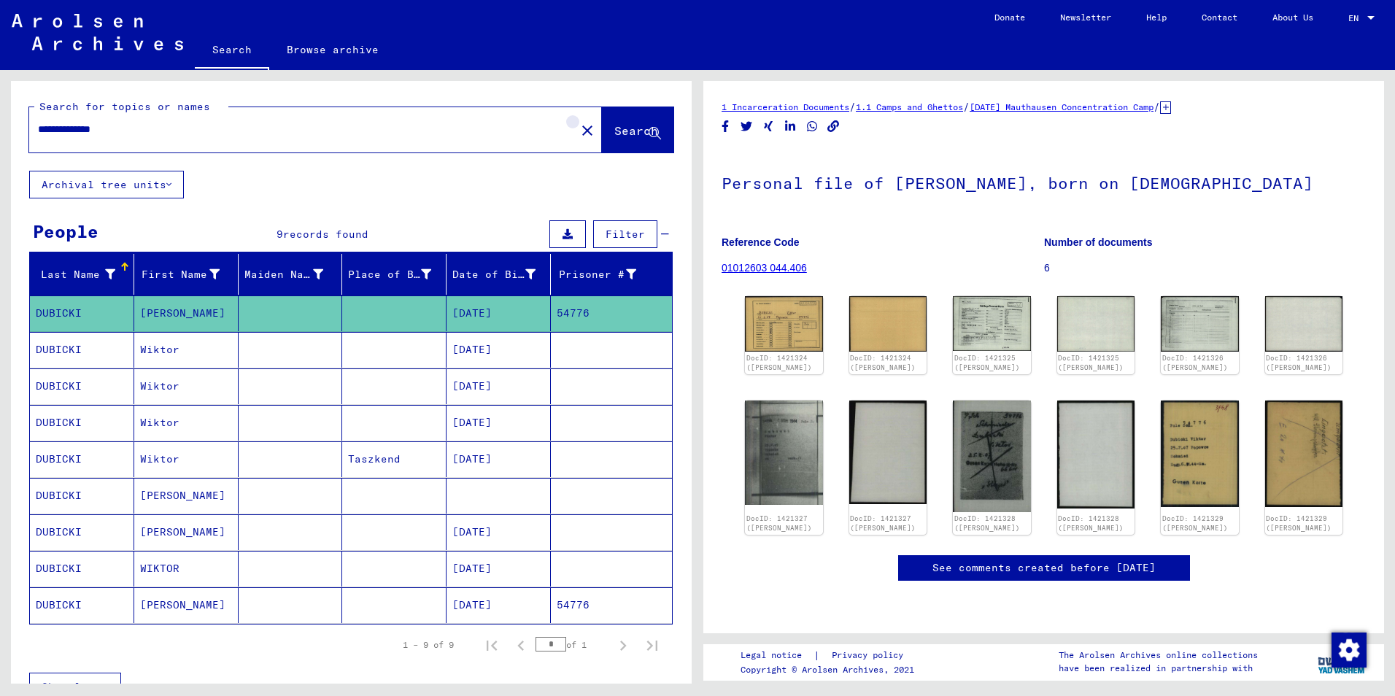
click at [578, 136] on mat-icon "close" at bounding box center [587, 131] width 18 height 18
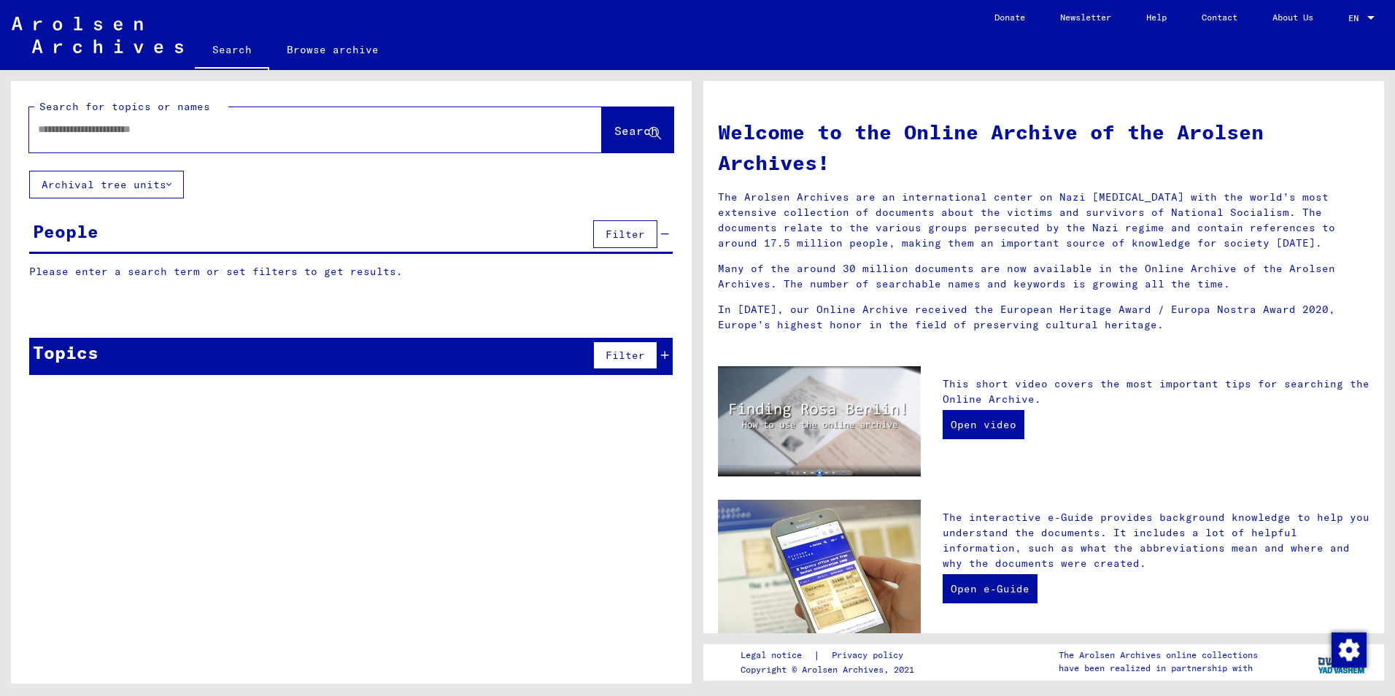
click at [507, 139] on div at bounding box center [293, 129] width 529 height 33
click at [500, 126] on input "text" at bounding box center [298, 129] width 520 height 15
click at [657, 117] on button "Search" at bounding box center [637, 129] width 71 height 45
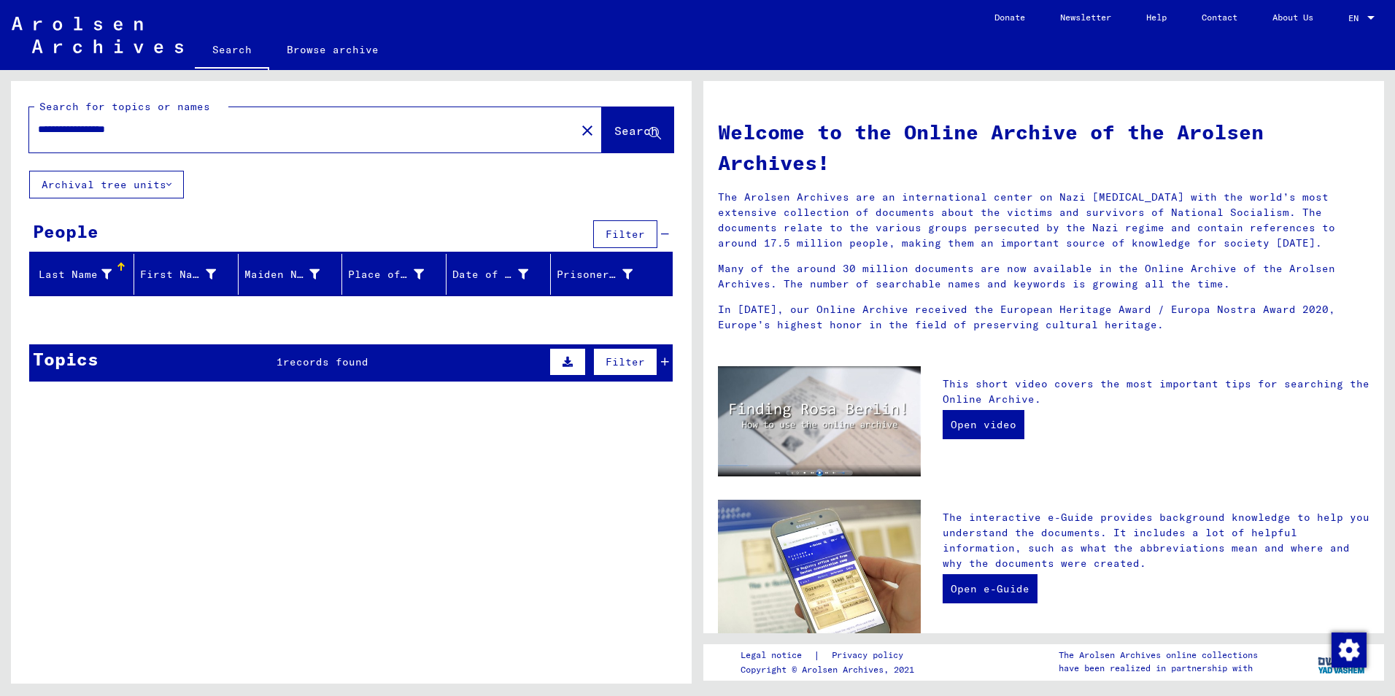
drag, startPoint x: 76, startPoint y: 129, endPoint x: 24, endPoint y: 13, distance: 127.0
click at [0, 64] on html "**********" at bounding box center [697, 348] width 1395 height 696
type input "**********"
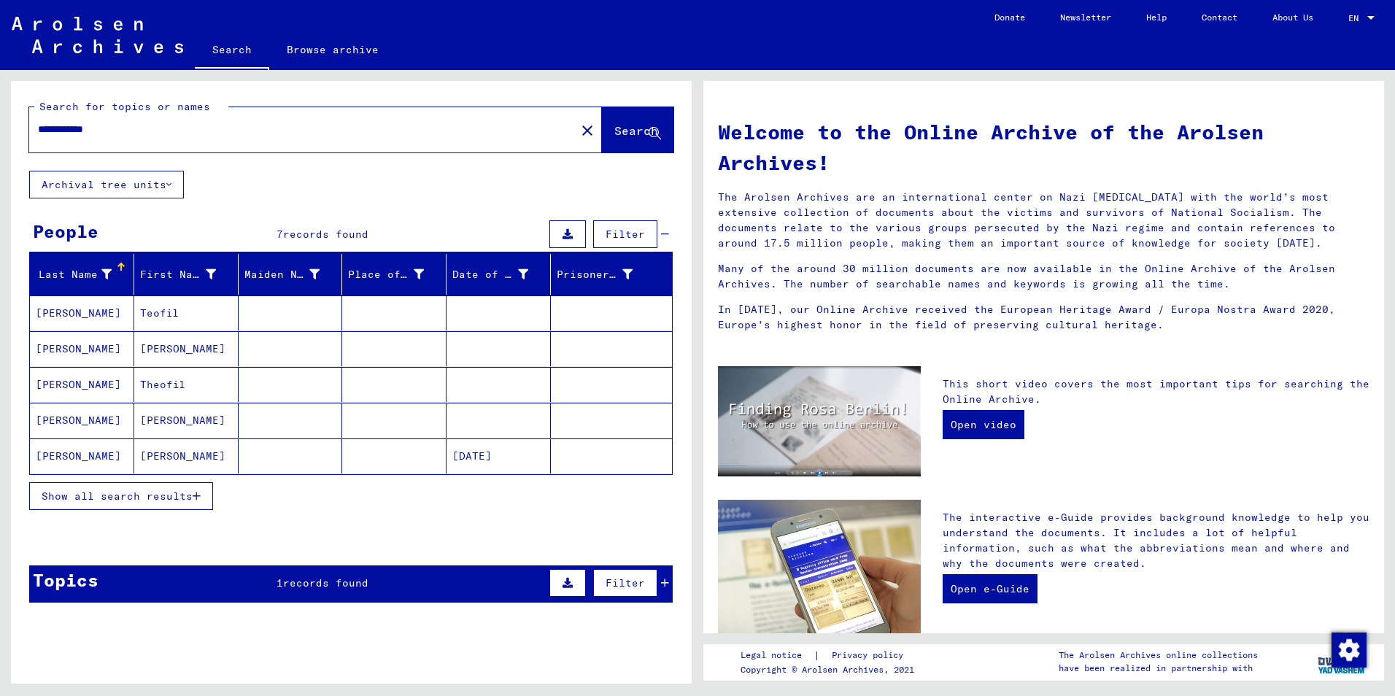
click at [171, 495] on span "Show all search results" at bounding box center [117, 495] width 151 height 13
